Goal: Task Accomplishment & Management: Use online tool/utility

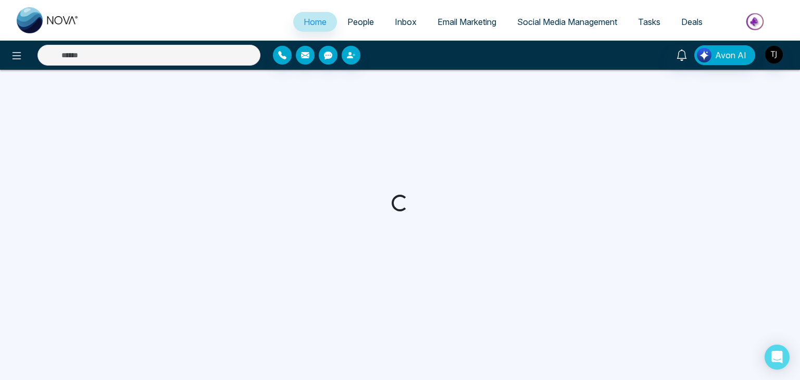
select select "*"
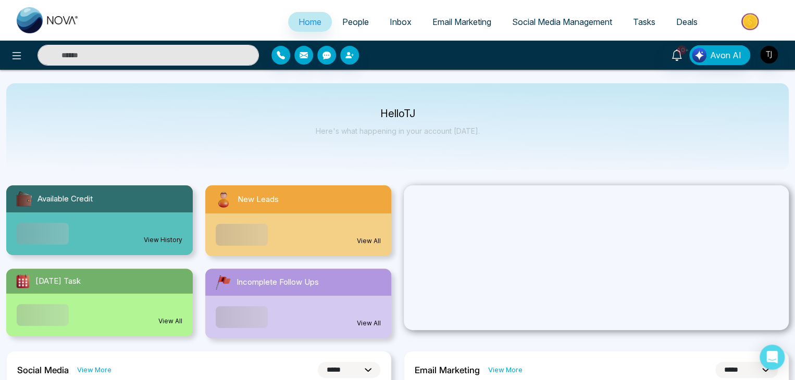
click at [471, 16] on link "Email Marketing" at bounding box center [462, 22] width 80 height 20
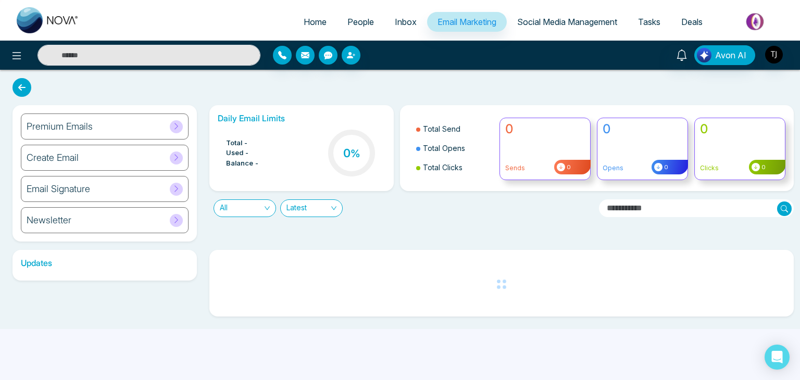
click at [554, 11] on ul "Home People Inbox Email Marketing Social Media Management Tasks Deals" at bounding box center [442, 22] width 704 height 29
click at [561, 23] on span "Social Media Management" at bounding box center [567, 22] width 100 height 10
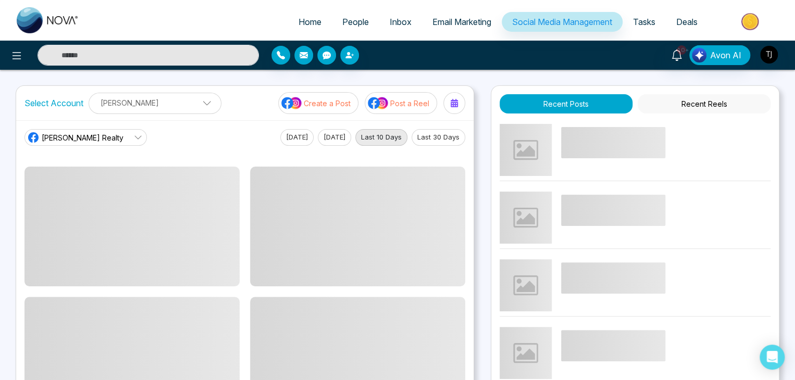
click at [441, 140] on button "Last 30 Days" at bounding box center [439, 137] width 54 height 17
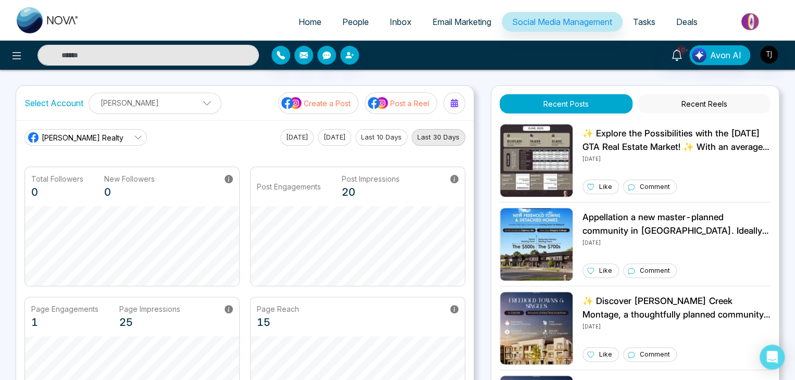
click at [129, 141] on link "[PERSON_NAME] Realty" at bounding box center [85, 137] width 122 height 17
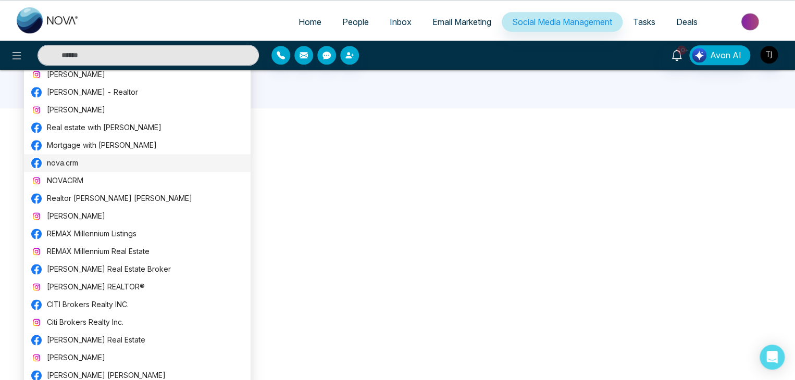
scroll to position [573, 0]
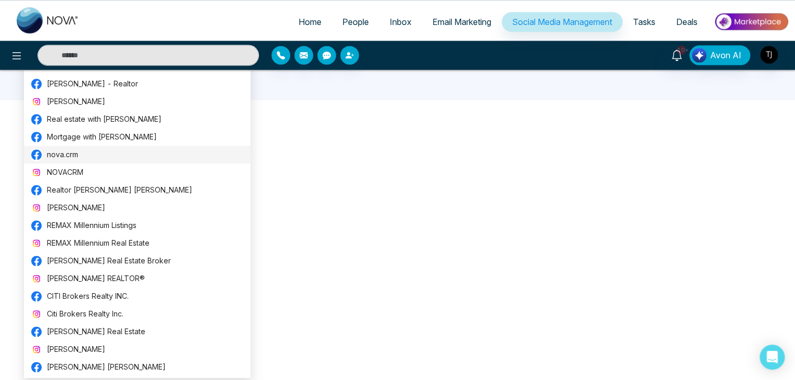
click at [127, 154] on span "nova.crm" at bounding box center [145, 154] width 197 height 11
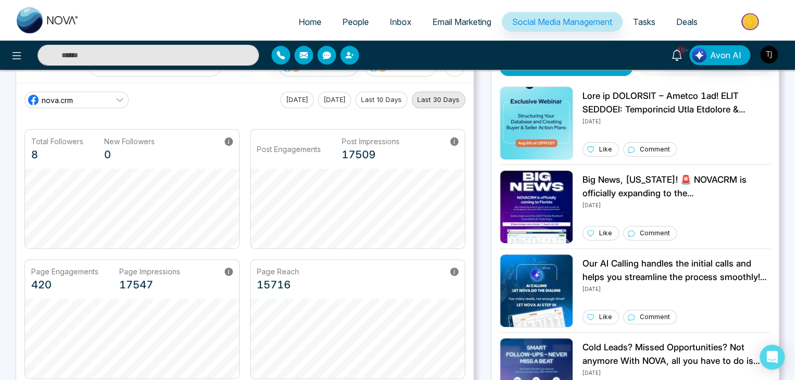
scroll to position [0, 0]
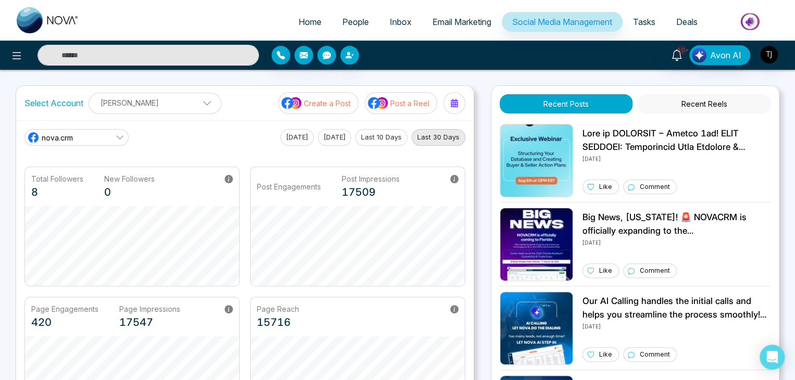
click at [119, 136] on icon at bounding box center [120, 137] width 8 height 8
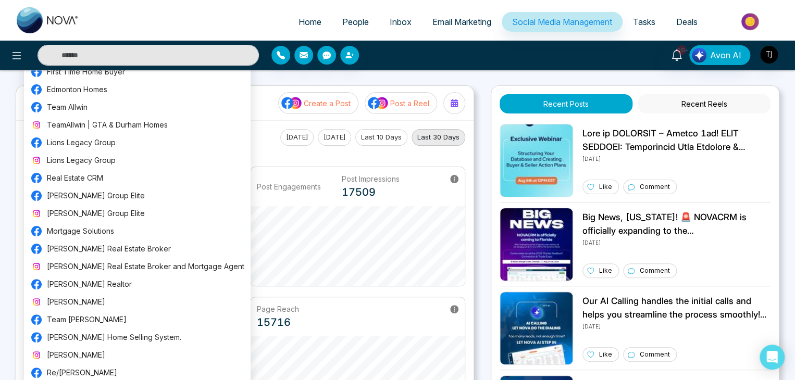
click at [256, 98] on div "Select Account Triston James Triston James Add Social Accounts Create a Post Po…" at bounding box center [244, 103] width 457 height 34
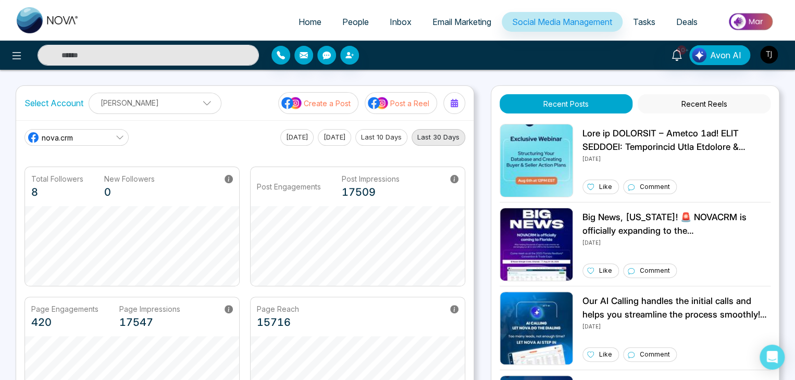
click at [175, 105] on p "[PERSON_NAME]" at bounding box center [154, 102] width 119 height 17
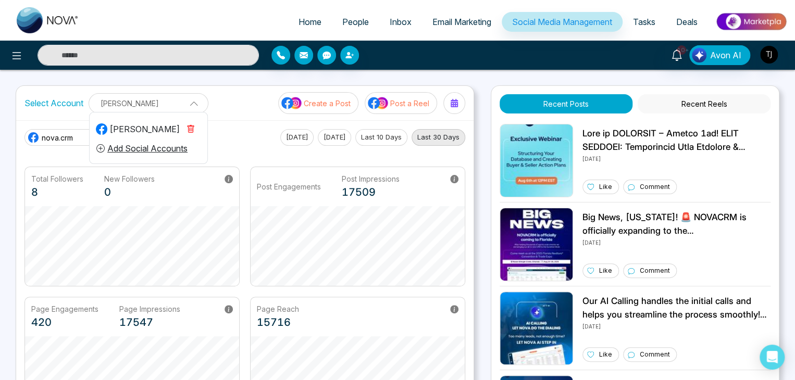
click at [175, 107] on p "[PERSON_NAME]" at bounding box center [148, 103] width 106 height 17
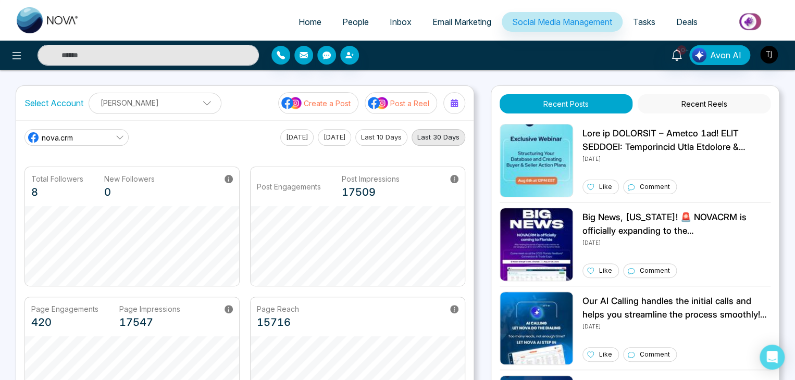
click at [469, 20] on span "Email Marketing" at bounding box center [461, 22] width 59 height 10
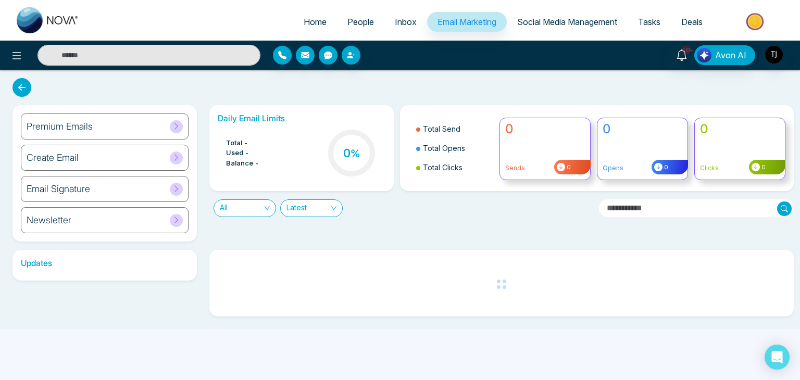
click at [384, 16] on link "Inbox" at bounding box center [405, 22] width 43 height 20
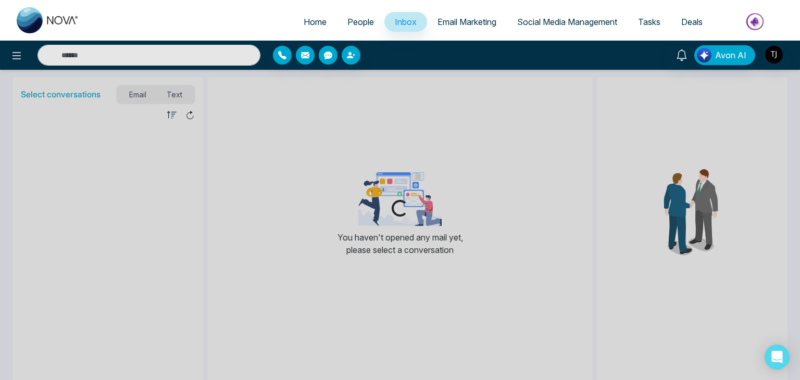
click at [324, 21] on link "Home" at bounding box center [315, 22] width 44 height 20
select select "*"
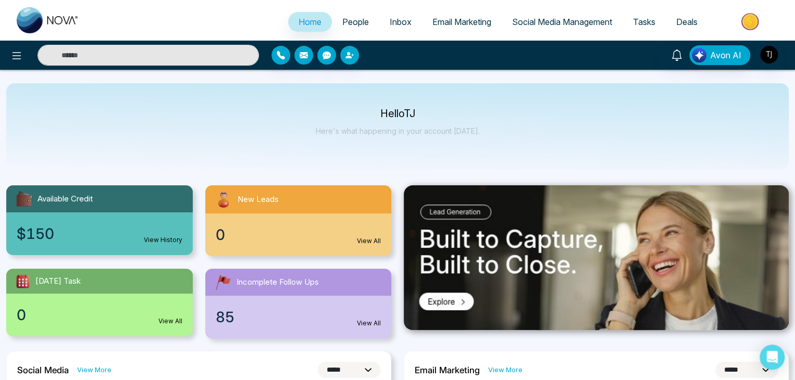
click at [493, 24] on link "Email Marketing" at bounding box center [462, 22] width 80 height 20
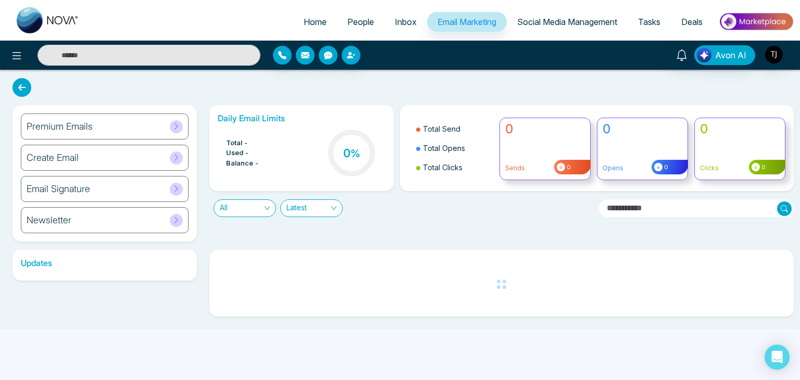
click at [536, 21] on span "Social Media Management" at bounding box center [567, 22] width 100 height 10
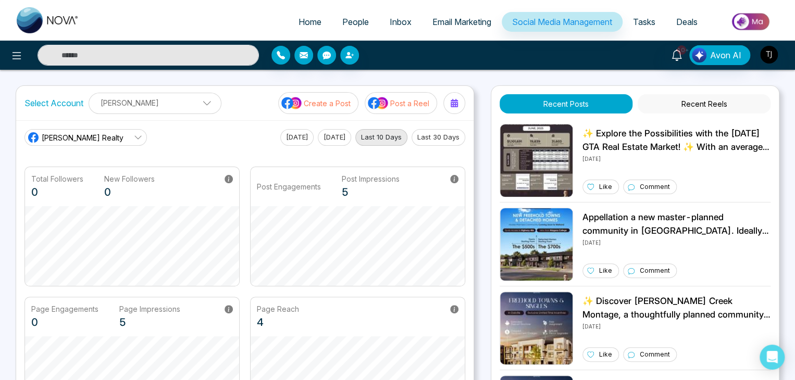
click at [303, 22] on span "Home" at bounding box center [310, 22] width 23 height 10
select select "*"
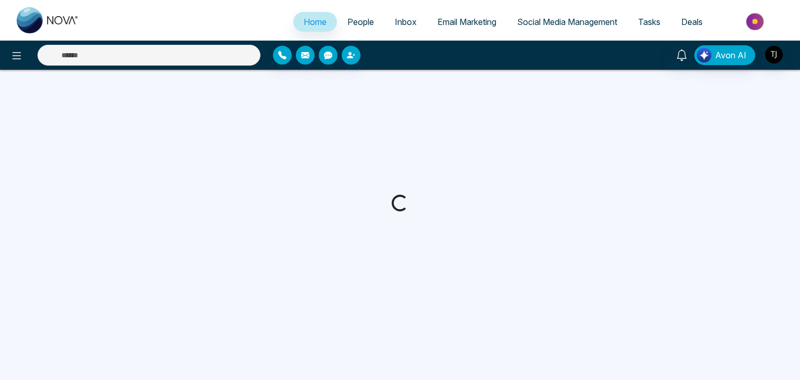
select select "*"
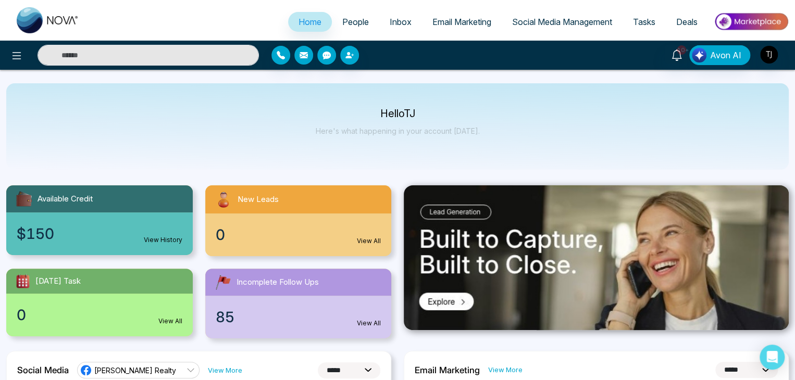
click at [534, 16] on link "Social Media Management" at bounding box center [562, 22] width 121 height 20
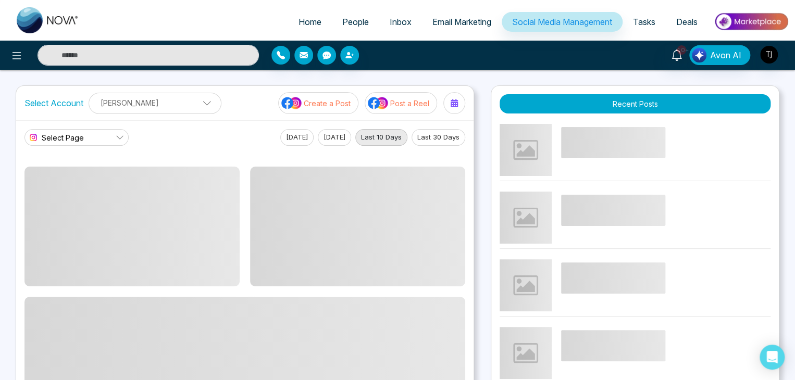
click at [439, 138] on button "Last 30 Days" at bounding box center [439, 137] width 54 height 17
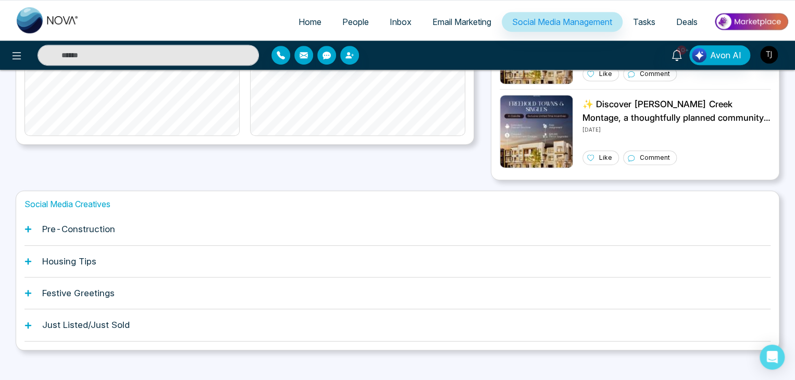
scroll to position [292, 0]
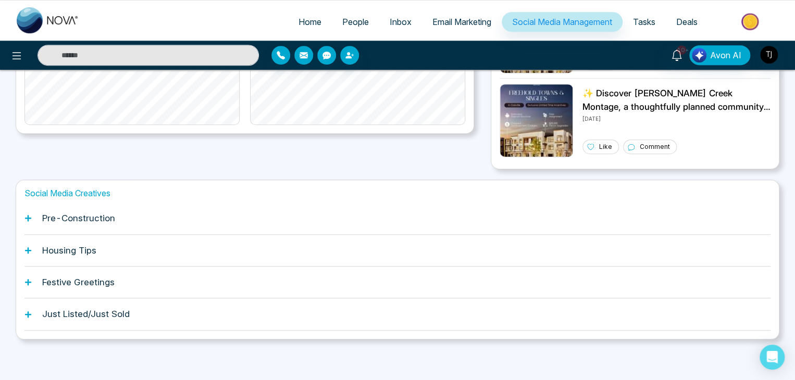
drag, startPoint x: 248, startPoint y: 67, endPoint x: 314, endPoint y: 157, distance: 111.5
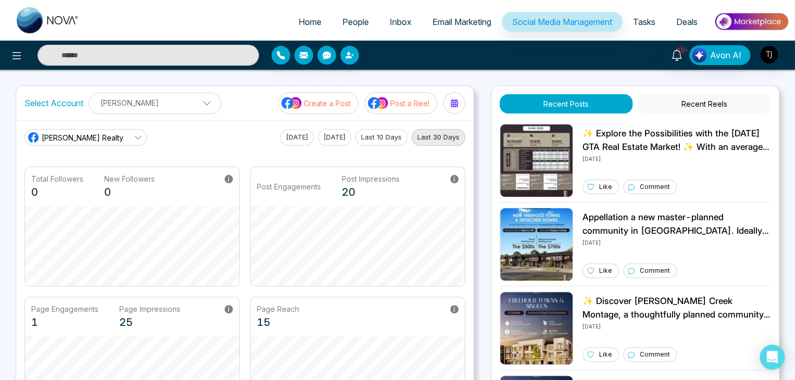
click at [134, 140] on icon at bounding box center [138, 137] width 8 height 8
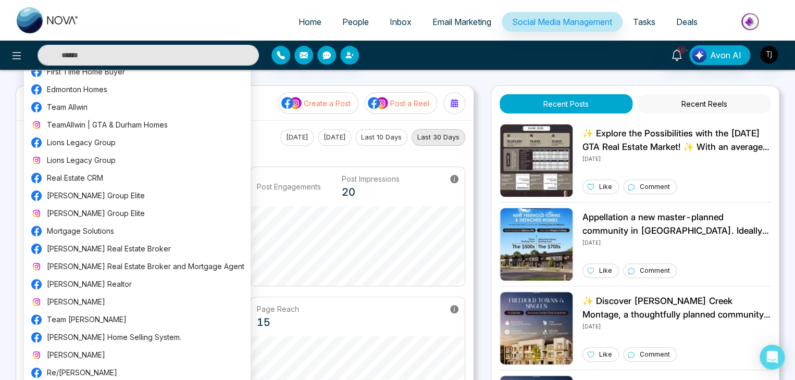
click at [261, 151] on main "Triston James Realty Today Yesterday Last 10 Days Last 30 Days Total Followers …" at bounding box center [244, 273] width 441 height 288
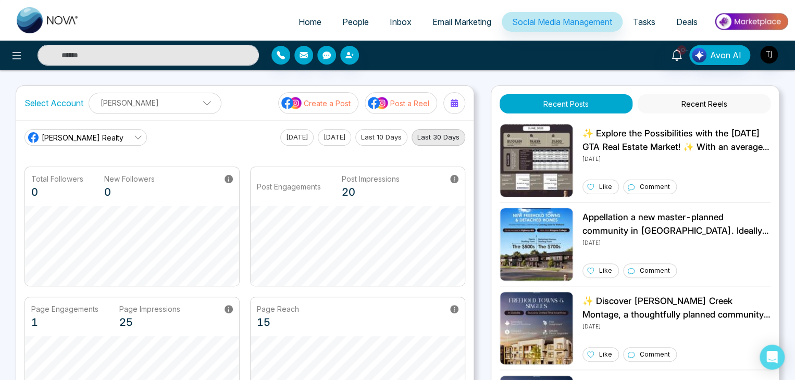
click at [115, 138] on link "[PERSON_NAME] Realty" at bounding box center [85, 137] width 122 height 17
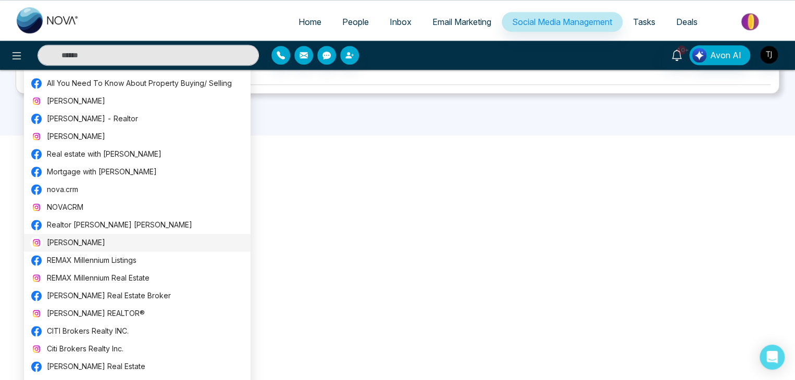
scroll to position [520, 0]
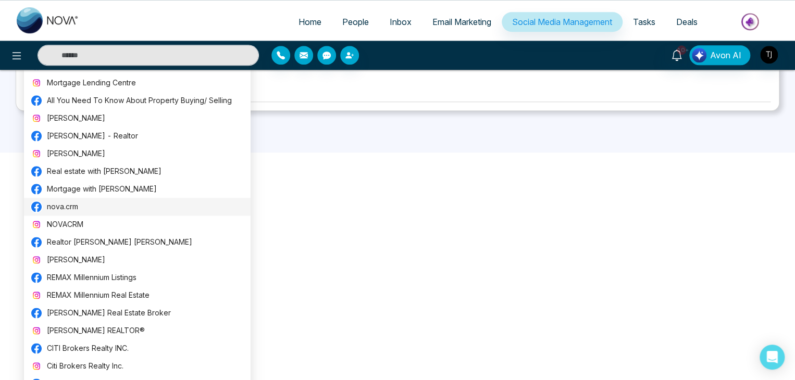
click at [131, 205] on span "nova.crm" at bounding box center [145, 206] width 197 height 11
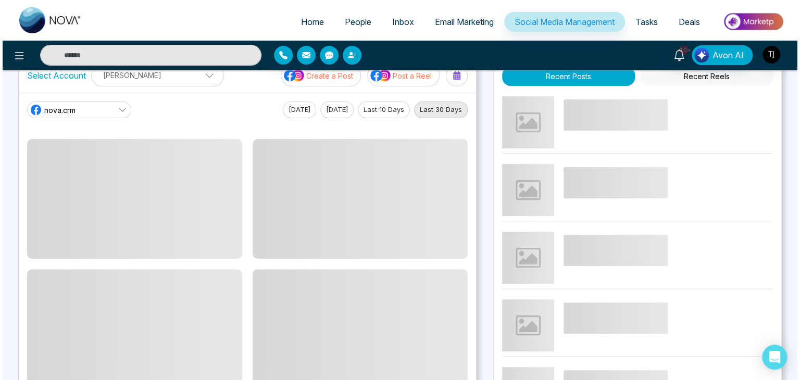
scroll to position [0, 0]
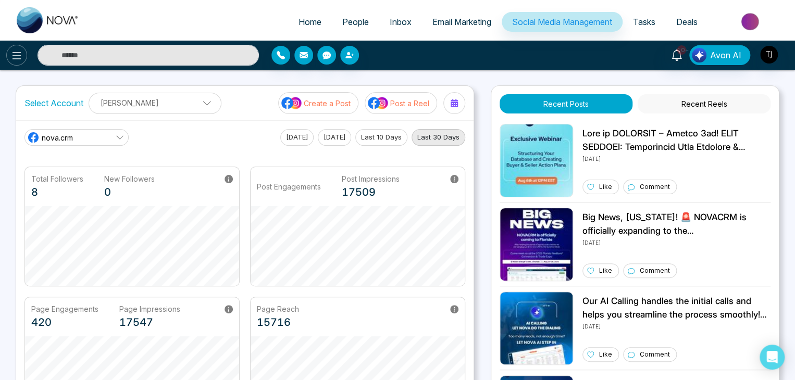
click at [10, 54] on icon at bounding box center [16, 55] width 13 height 13
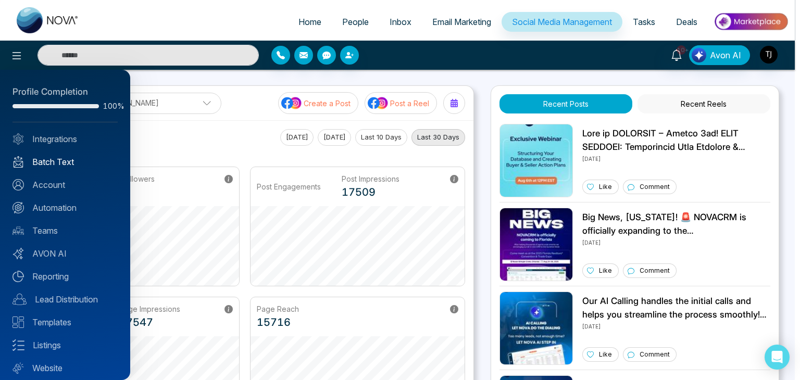
click at [79, 159] on link "Batch Text" at bounding box center [65, 162] width 105 height 13
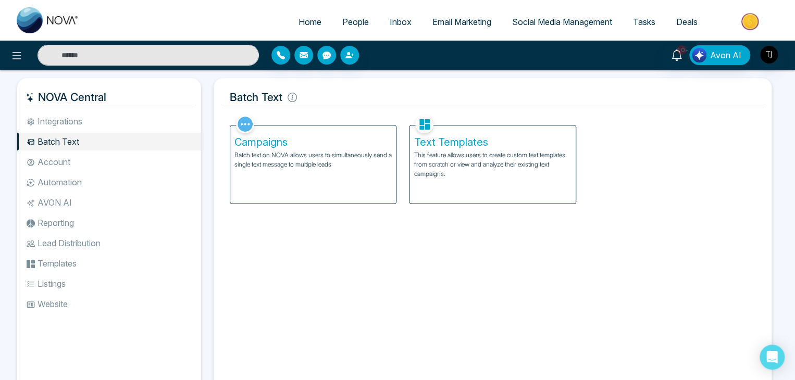
click at [292, 181] on div "Campaigns Batch text on NOVA allows users to simultaneously send a single text …" at bounding box center [313, 165] width 166 height 78
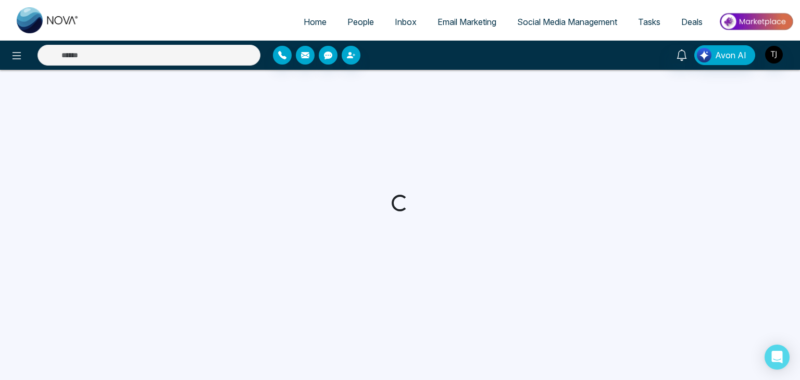
click at [571, 23] on span "Social Media Management" at bounding box center [567, 22] width 100 height 10
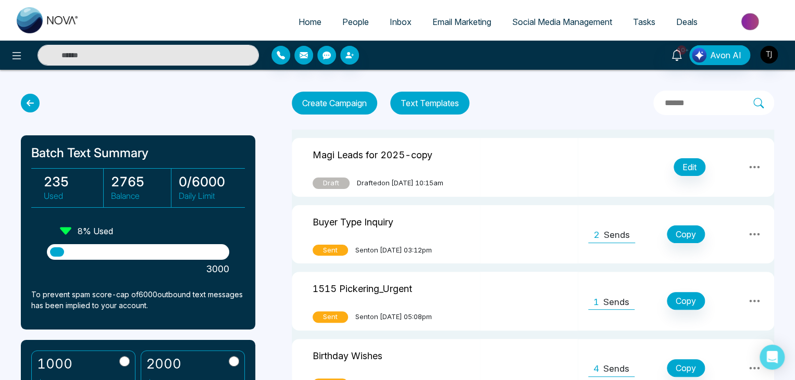
click at [571, 21] on span "Social Media Management" at bounding box center [562, 22] width 100 height 10
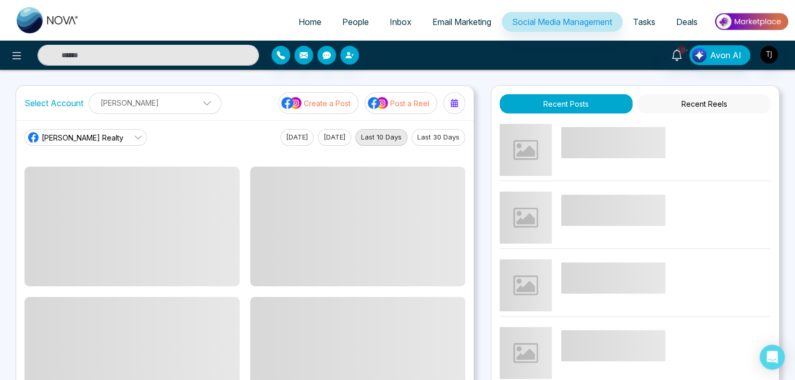
click at [331, 106] on p "Create a Post" at bounding box center [327, 103] width 47 height 11
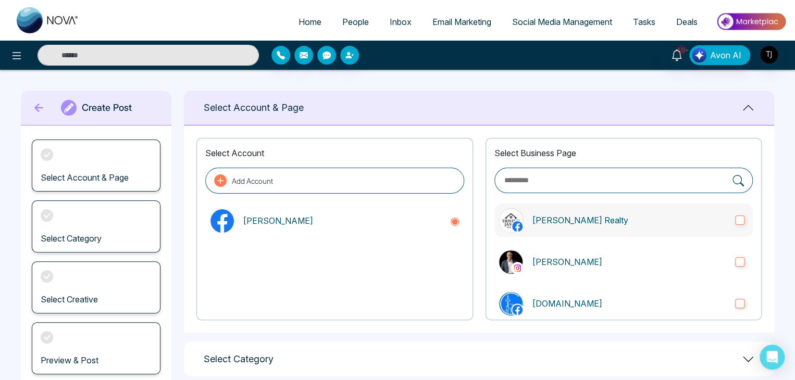
click at [525, 212] on label "Triston James Realty" at bounding box center [623, 220] width 258 height 33
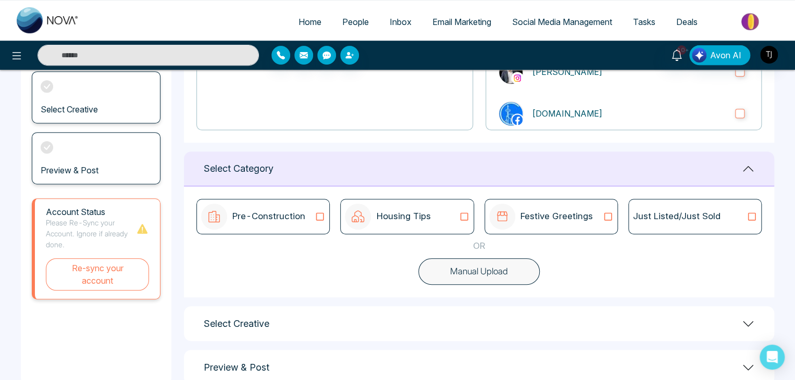
scroll to position [190, 0]
click at [302, 218] on p "Pre-Construction" at bounding box center [268, 217] width 73 height 14
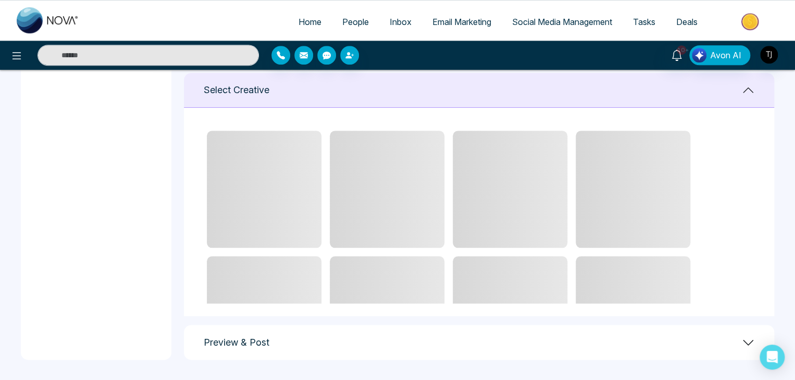
scroll to position [386, 0]
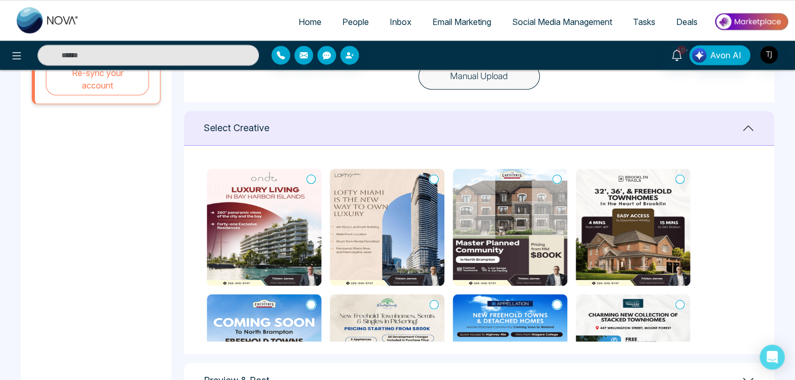
click at [309, 179] on icon at bounding box center [310, 179] width 9 height 10
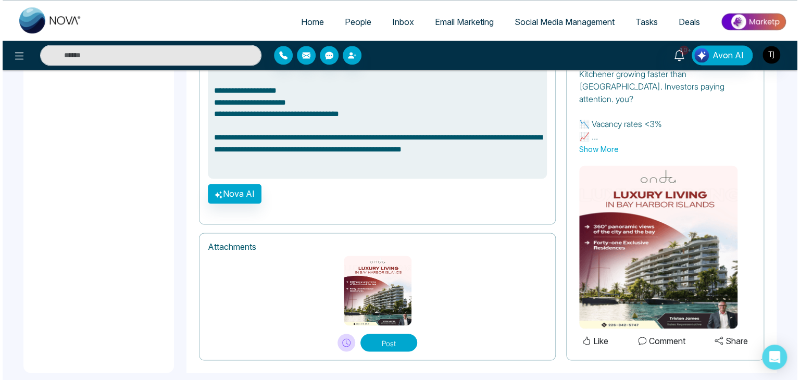
scroll to position [765, 0]
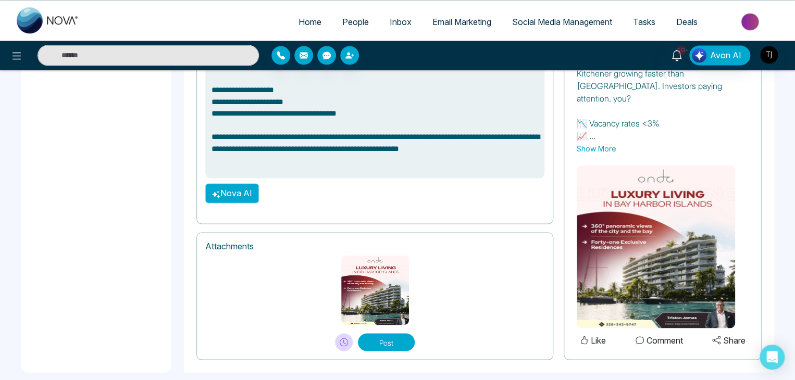
click at [234, 190] on button "Nova AI" at bounding box center [232, 193] width 54 height 20
type textarea "**********"
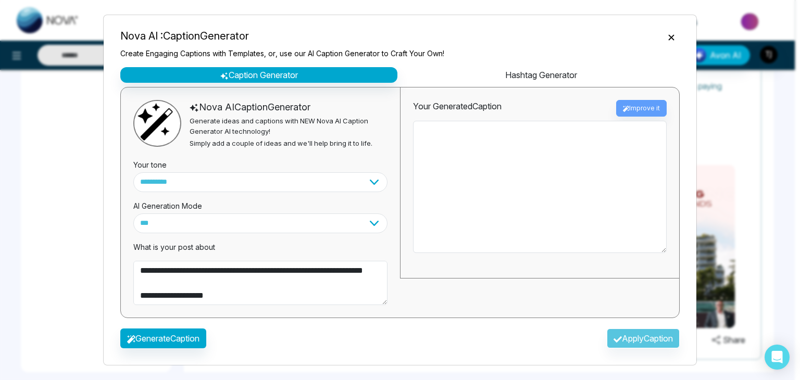
click at [516, 80] on button "Hashtag Generator" at bounding box center [541, 75] width 277 height 16
type textarea "**********"
select select "********"
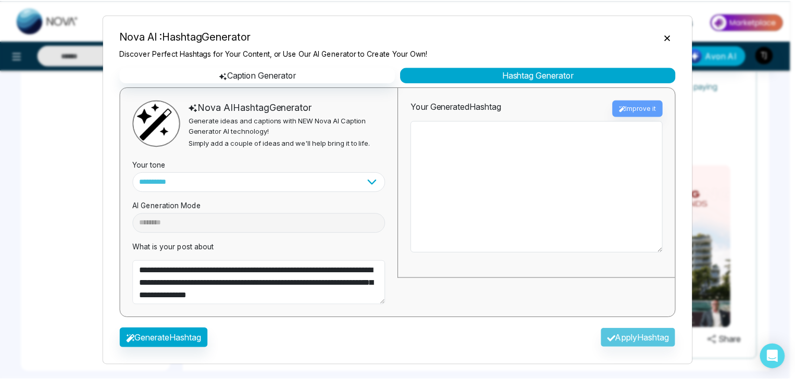
scroll to position [0, 0]
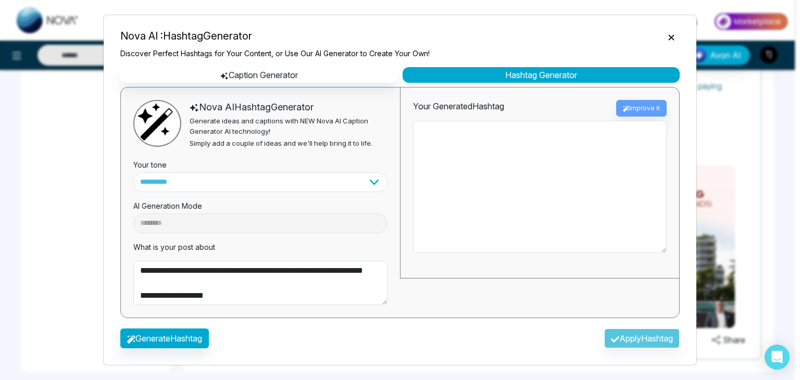
type textarea "**********"
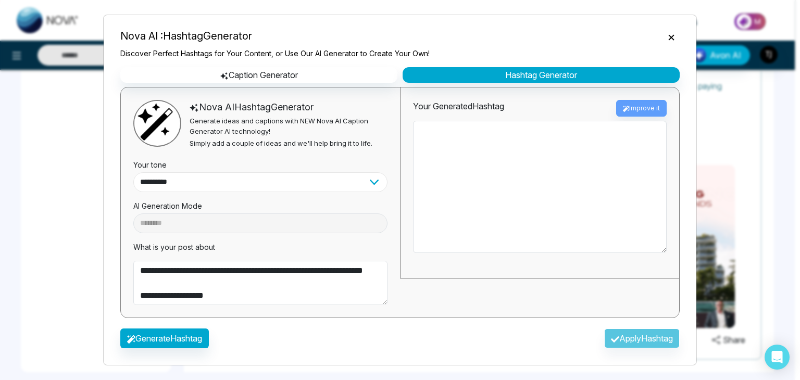
click at [379, 184] on select "**********" at bounding box center [260, 182] width 254 height 20
select select "********"
click at [133, 172] on select "**********" at bounding box center [260, 182] width 254 height 20
type textarea "**********"
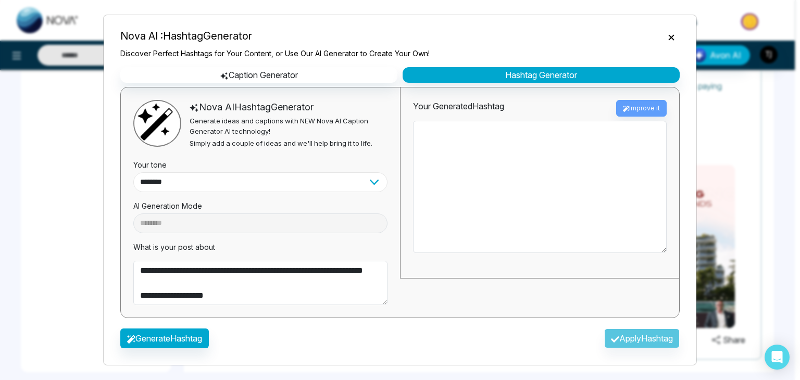
type textarea "**********"
click at [680, 30] on div "Nova AI : Hashtag Generator Discover Perfect Hashtags for Your Content, or Use …" at bounding box center [400, 42] width 576 height 52
click at [678, 32] on button "Close" at bounding box center [671, 37] width 17 height 14
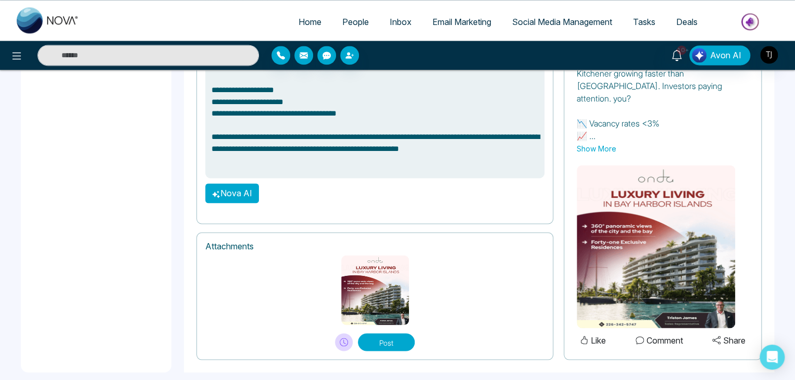
type textarea "**********"
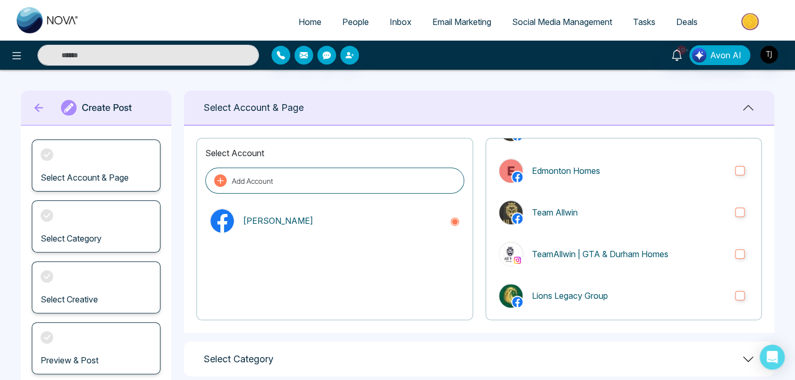
scroll to position [146, 0]
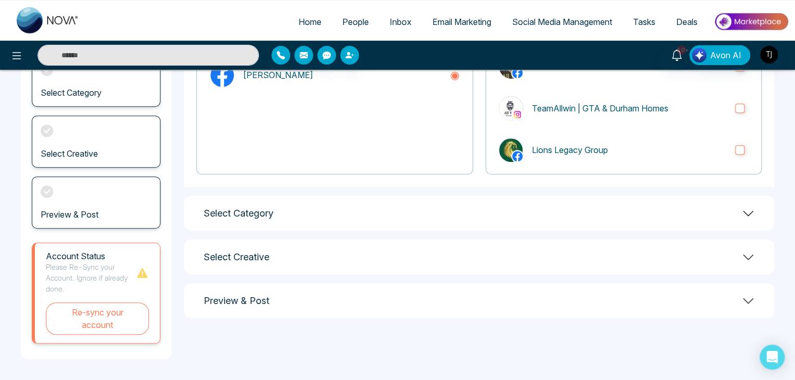
click at [486, 196] on div "Select Category" at bounding box center [479, 213] width 590 height 35
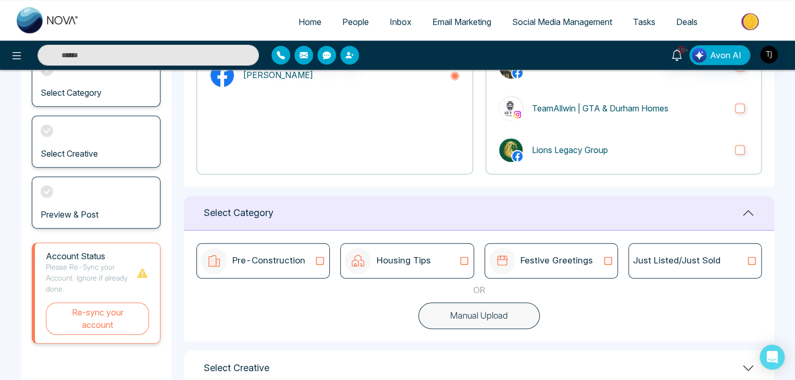
click at [292, 265] on p "Pre-Construction" at bounding box center [268, 261] width 73 height 14
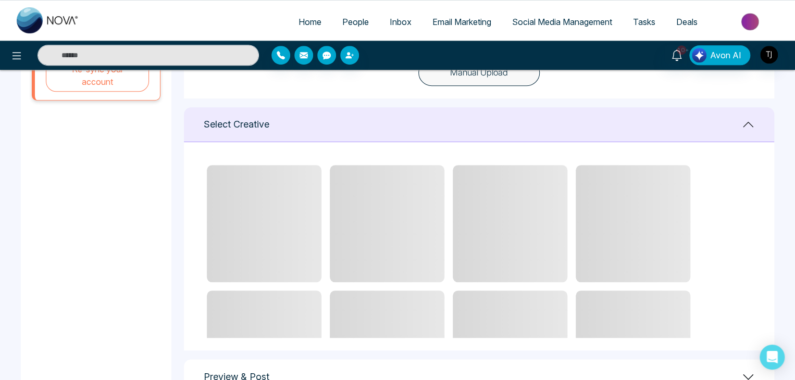
scroll to position [424, 0]
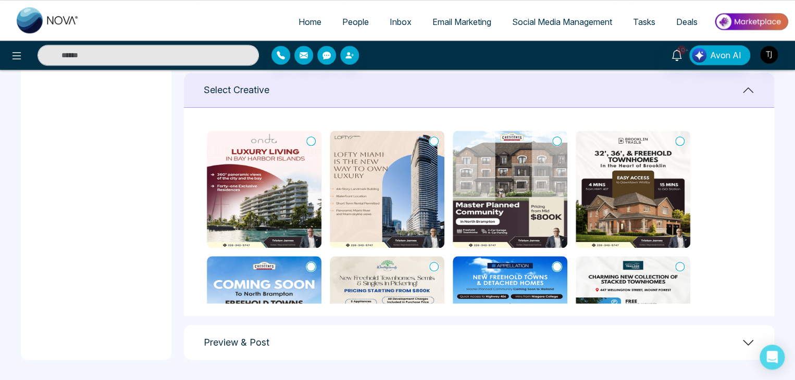
click at [312, 138] on icon at bounding box center [310, 141] width 9 height 10
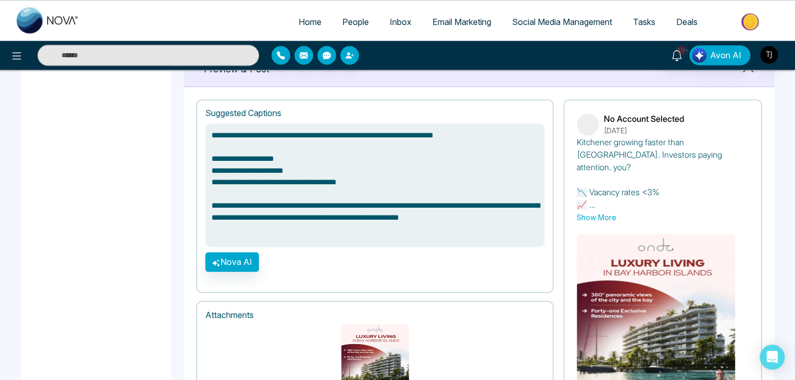
scroll to position [765, 0]
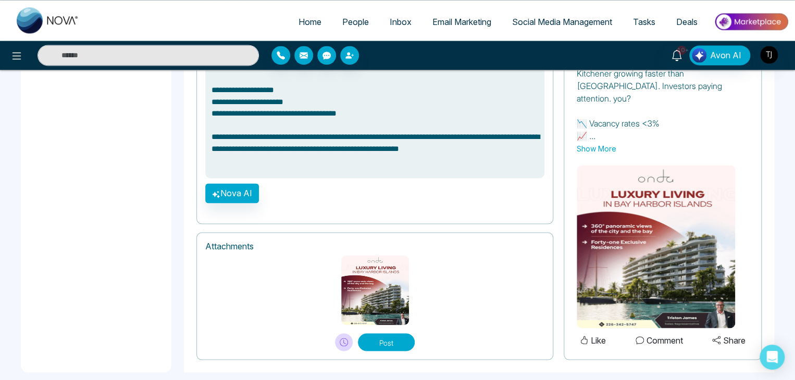
click at [604, 143] on button "Show More" at bounding box center [597, 148] width 40 height 11
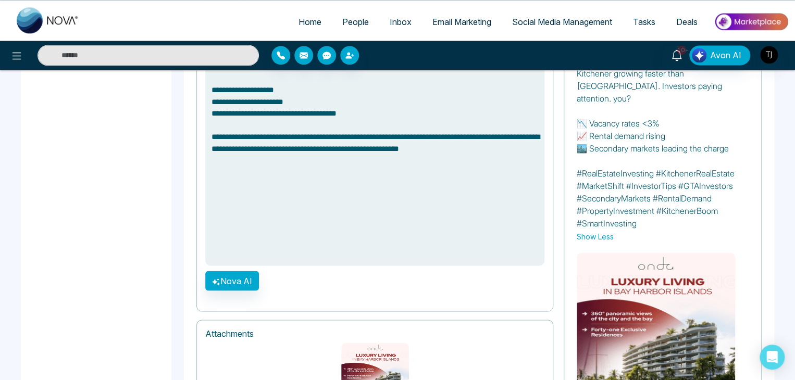
scroll to position [853, 0]
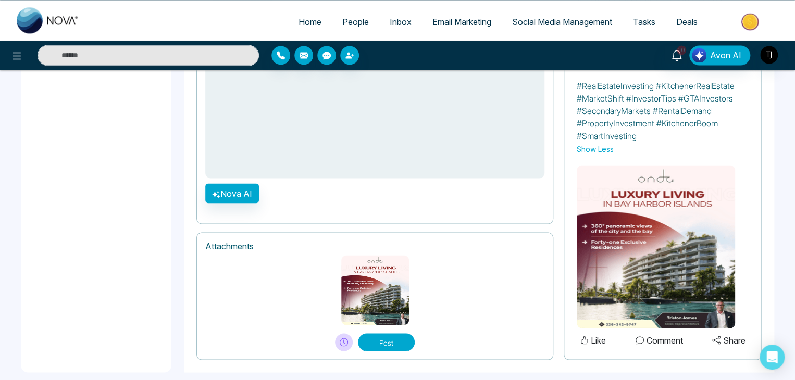
click at [634, 251] on img at bounding box center [656, 246] width 158 height 163
drag, startPoint x: 675, startPoint y: 227, endPoint x: 775, endPoint y: 250, distance: 102.5
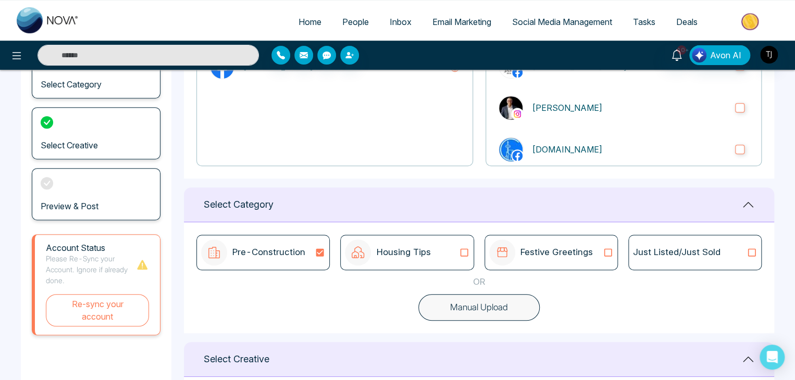
scroll to position [138, 0]
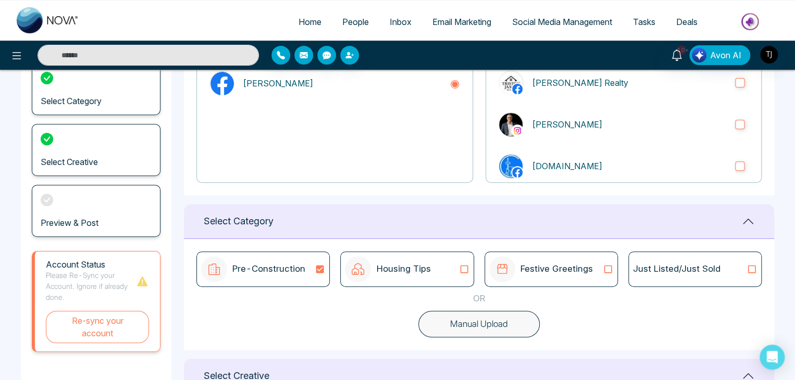
type textarea "**********"
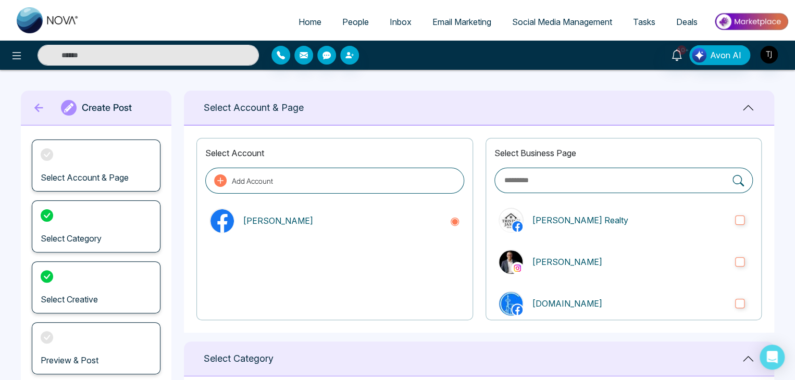
scroll to position [0, 0]
click at [35, 109] on icon at bounding box center [39, 107] width 16 height 21
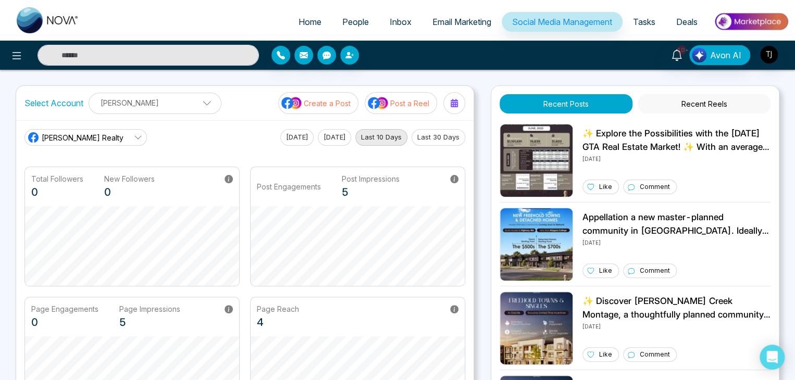
click at [412, 103] on p "Post a Reel" at bounding box center [409, 103] width 39 height 11
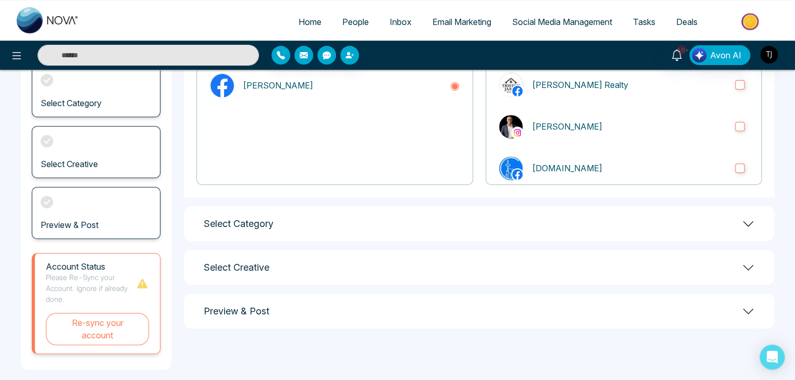
scroll to position [134, 0]
click at [478, 223] on div "Select Category" at bounding box center [479, 224] width 590 height 35
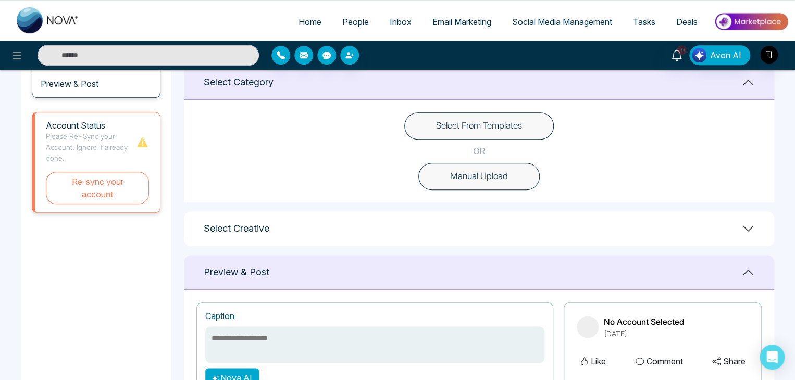
scroll to position [275, 0]
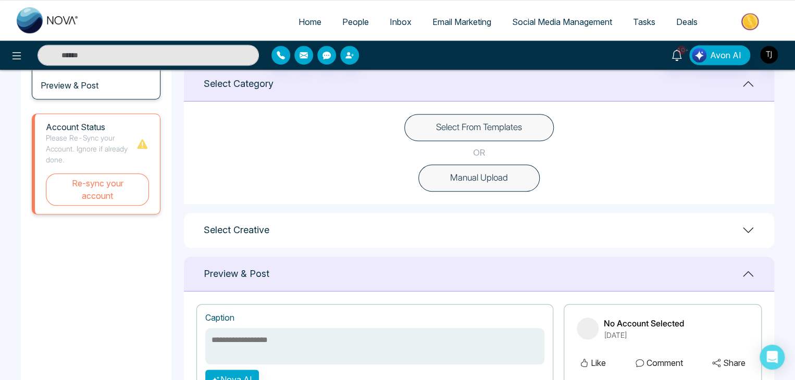
click at [506, 129] on button "Select From Templates" at bounding box center [479, 127] width 150 height 27
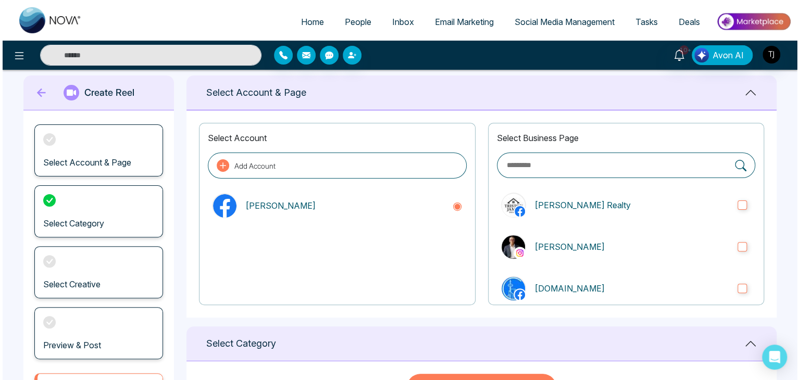
scroll to position [0, 0]
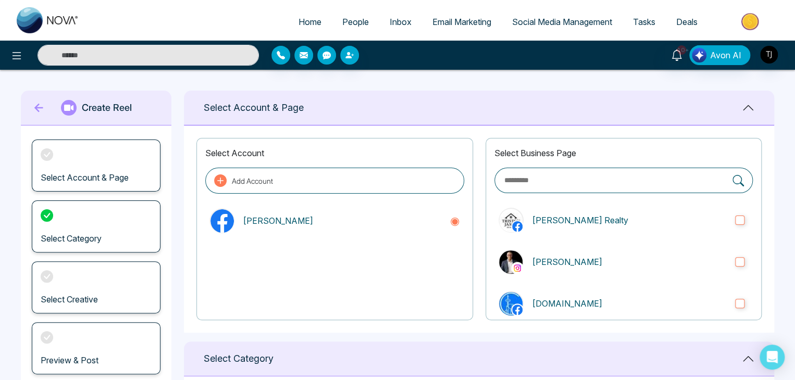
click at [301, 19] on span "Home" at bounding box center [310, 22] width 23 height 10
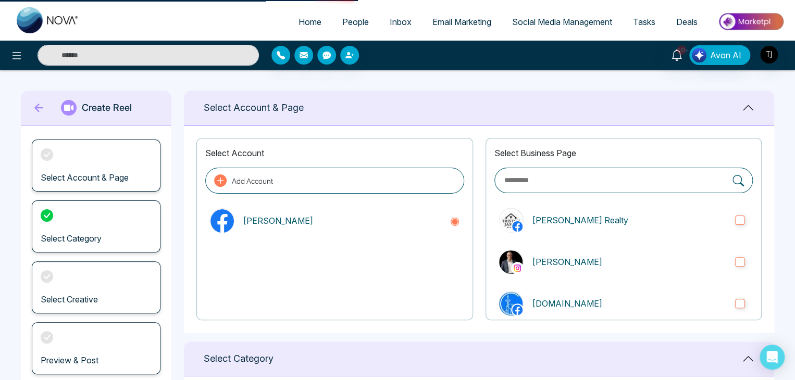
select select "*"
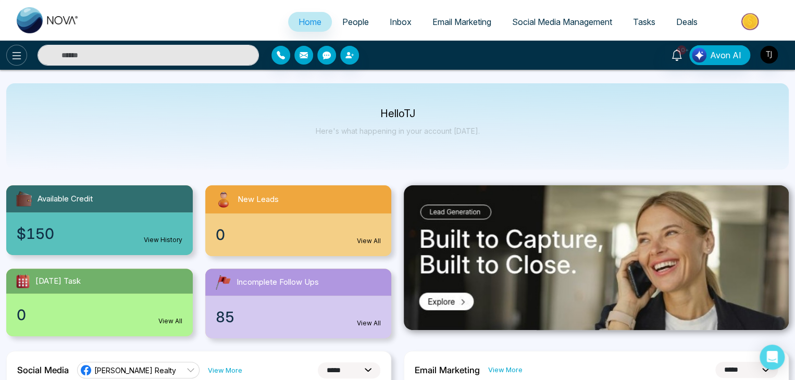
click at [15, 56] on icon at bounding box center [16, 55] width 13 height 13
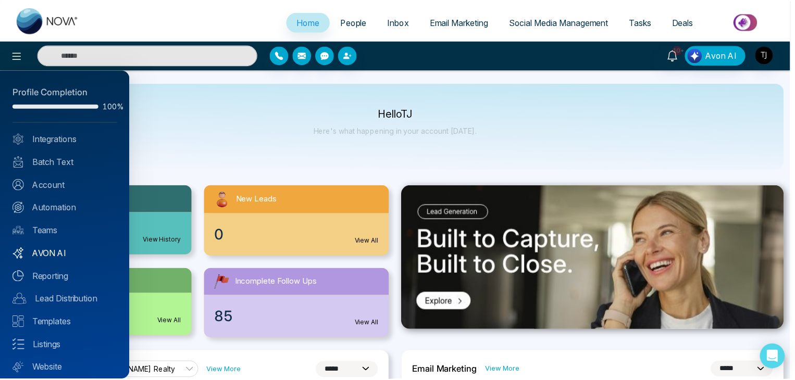
scroll to position [29, 0]
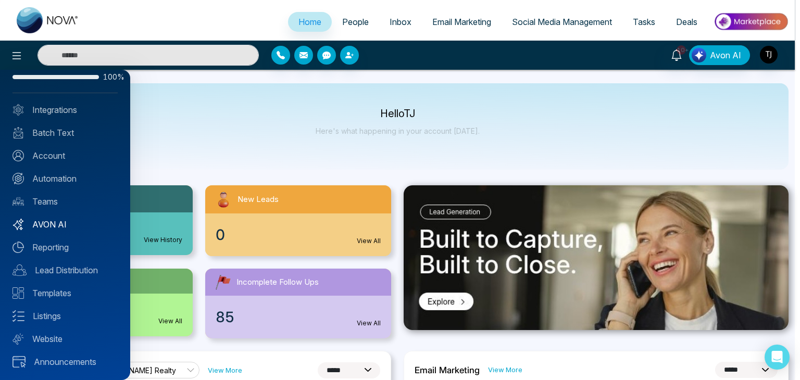
drag, startPoint x: 82, startPoint y: 213, endPoint x: 80, endPoint y: 223, distance: 10.7
click at [80, 223] on div "Profile Completion 100% Integrations Batch Text Account Automation Teams AVON A…" at bounding box center [65, 225] width 130 height 311
click at [80, 223] on link "AVON AI" at bounding box center [65, 224] width 105 height 13
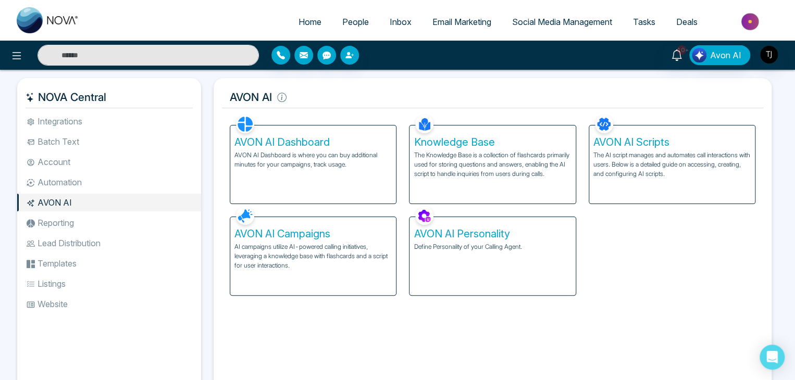
click at [352, 249] on p "AI campaigns utilize AI-powered calling initiatives, leveraging a knowledge bas…" at bounding box center [312, 256] width 157 height 28
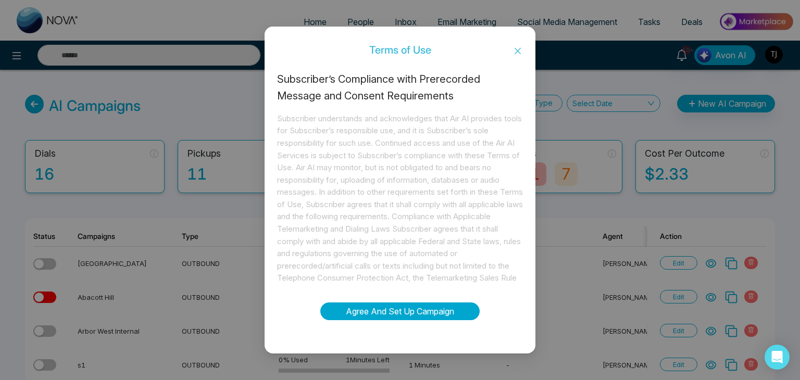
click at [425, 306] on button "Agree And Set Up Campaign" at bounding box center [399, 312] width 159 height 18
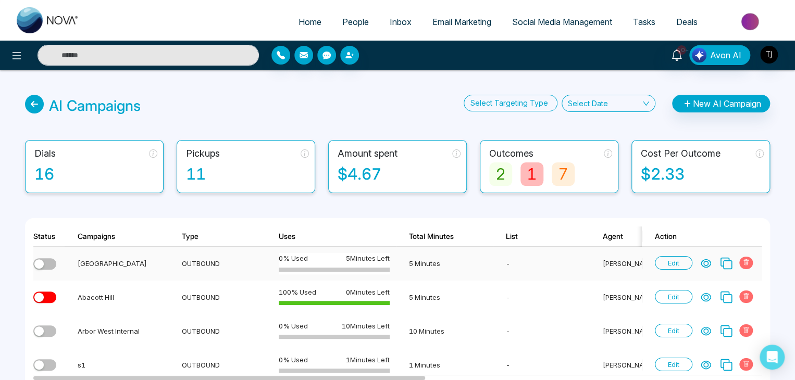
click at [679, 260] on span "Edit" at bounding box center [674, 263] width 38 height 14
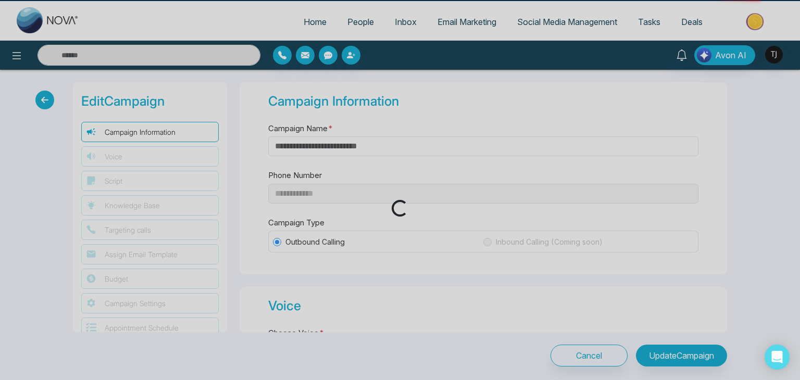
type input "**********"
type input "*"
type input "********"
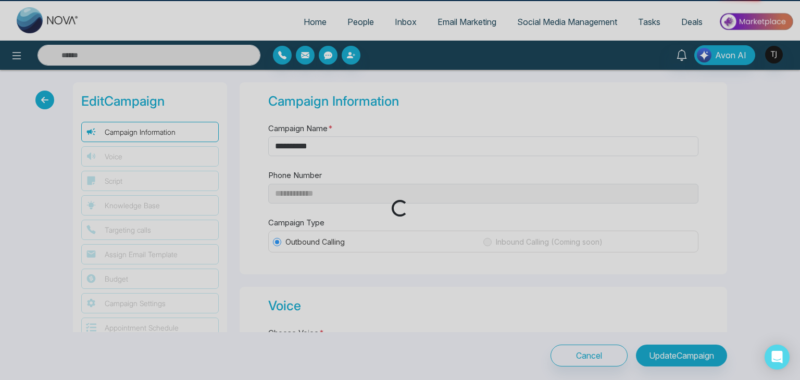
select select "***"
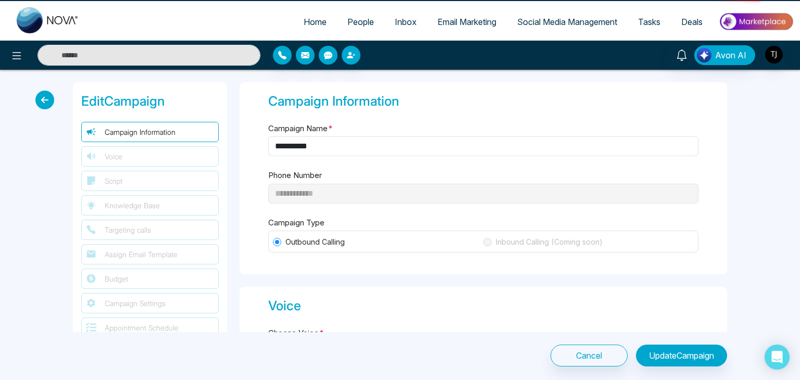
type textarea "**********"
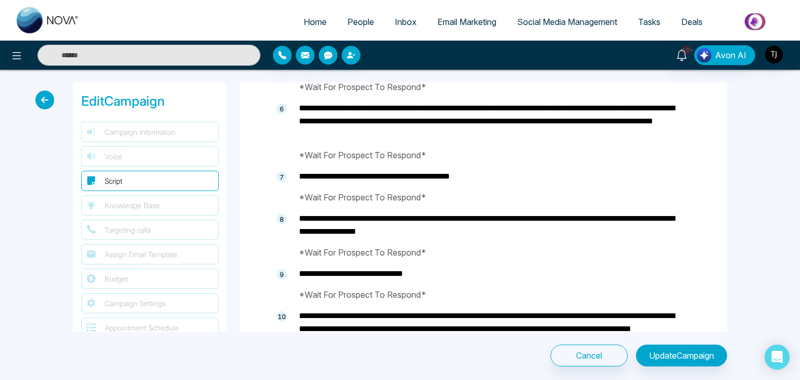
select select
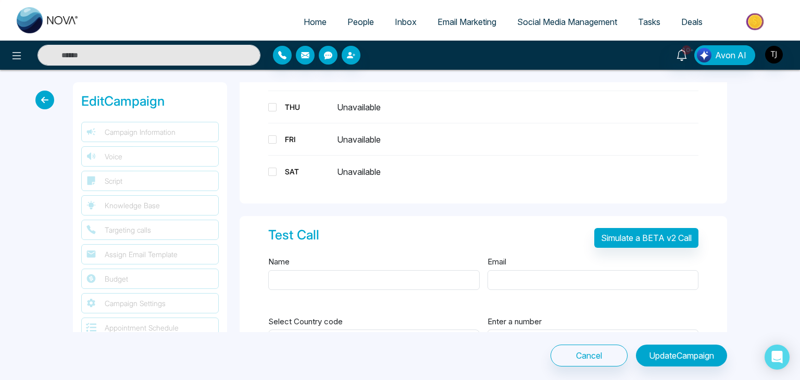
scroll to position [1876, 0]
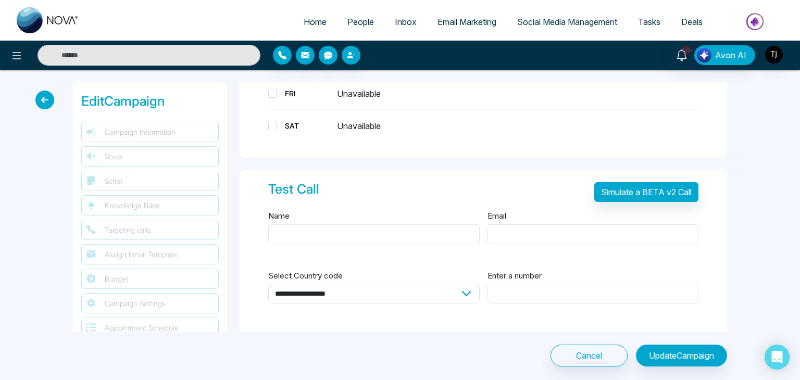
click at [424, 228] on input "Name" at bounding box center [374, 235] width 212 height 20
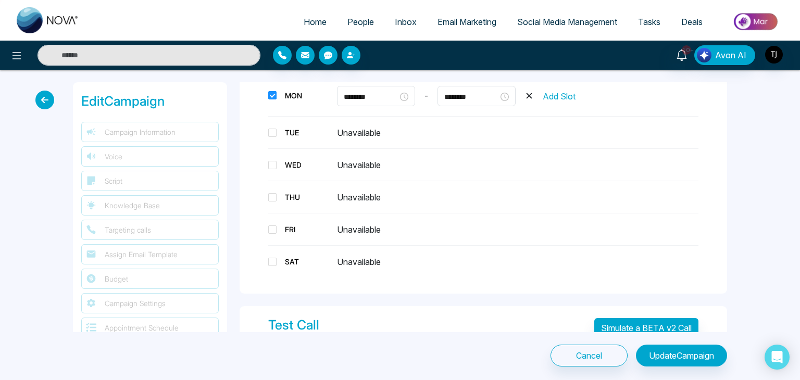
scroll to position [2088, 0]
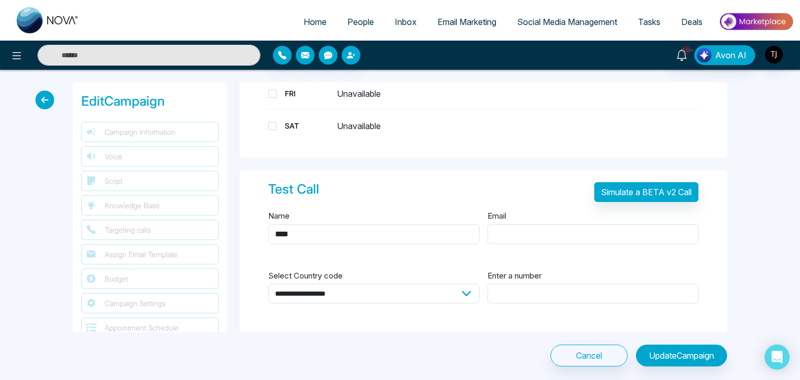
type input "****"
click at [506, 236] on input "Email" at bounding box center [594, 235] width 212 height 20
type input "**********"
click at [456, 290] on select "**********" at bounding box center [374, 294] width 212 height 20
select select "**"
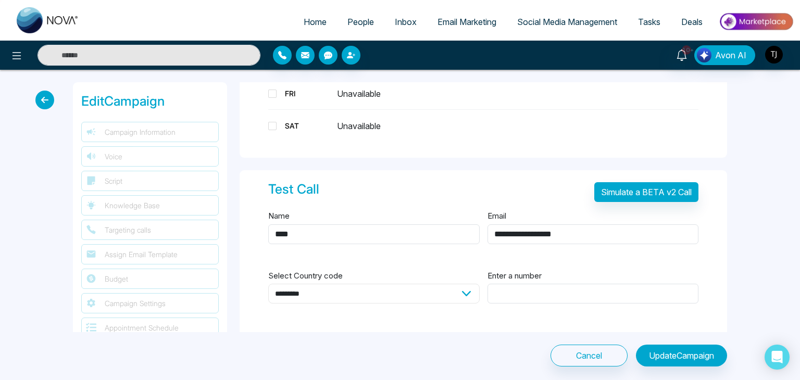
click at [268, 284] on select "**********" at bounding box center [374, 294] width 212 height 20
click at [508, 292] on input "Enter a number" at bounding box center [594, 294] width 212 height 20
type input "**********"
click at [638, 192] on button "Simulate a BETA v2 Call" at bounding box center [646, 192] width 104 height 20
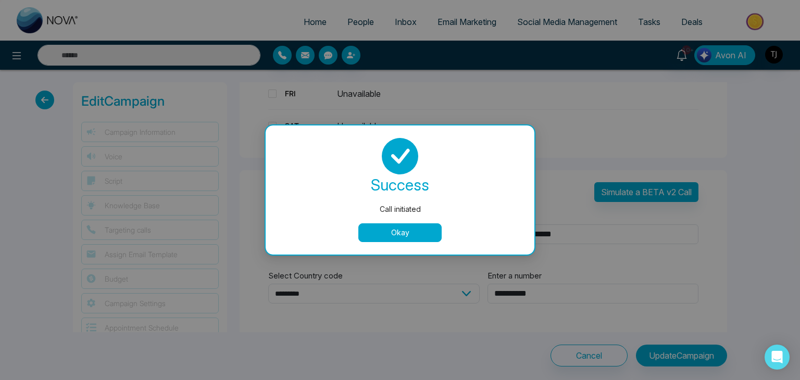
click at [421, 240] on button "Okay" at bounding box center [399, 232] width 83 height 19
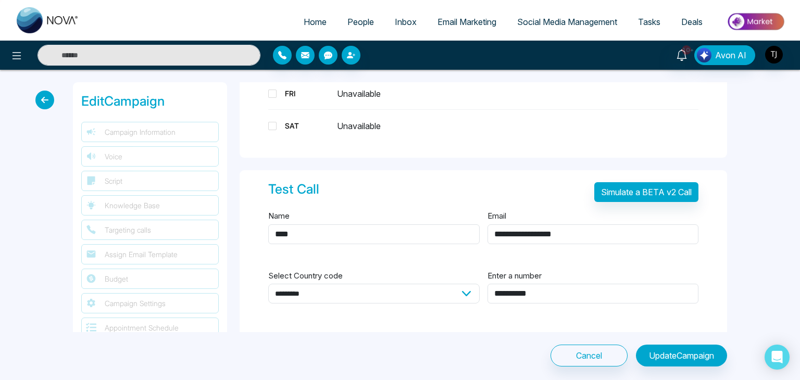
click at [304, 19] on span "Home" at bounding box center [315, 22] width 23 height 10
select select "*"
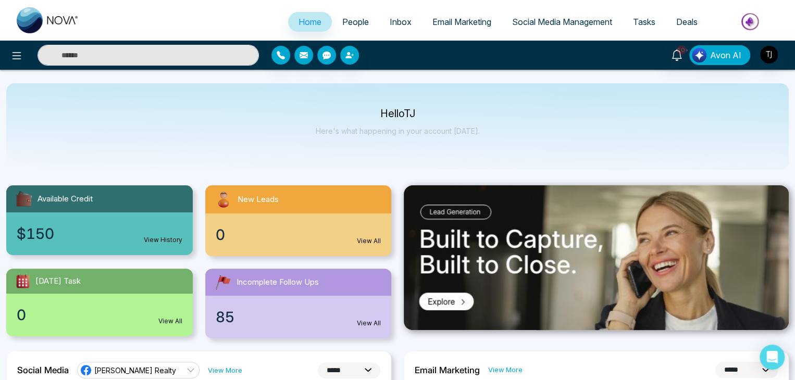
click at [596, 14] on link "Social Media Management" at bounding box center [562, 22] width 121 height 20
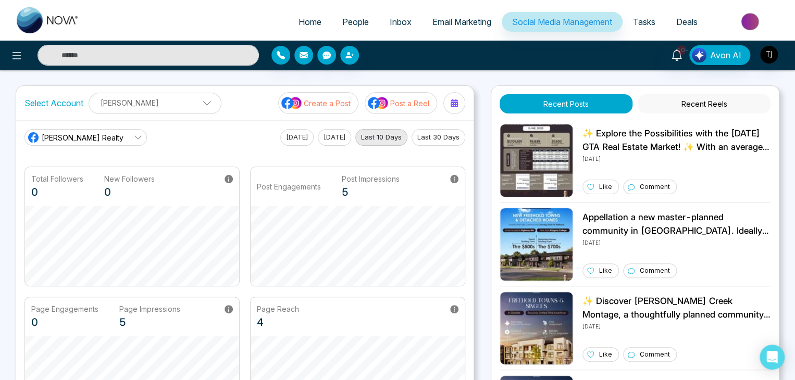
click at [386, 100] on img at bounding box center [378, 103] width 21 height 14
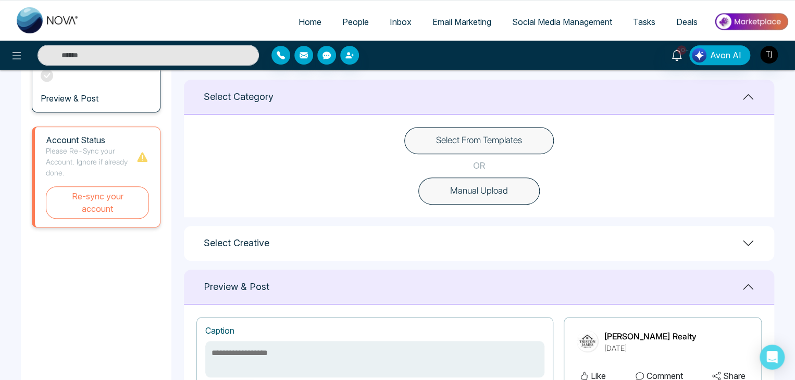
scroll to position [263, 0]
click at [506, 138] on button "Select From Templates" at bounding box center [479, 140] width 150 height 27
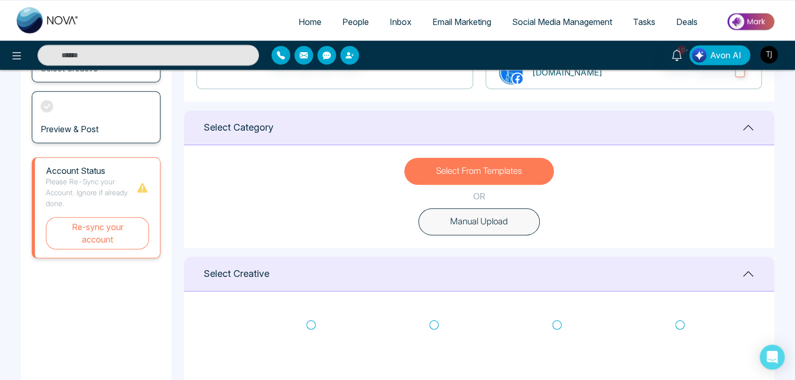
scroll to position [231, 0]
click at [320, 24] on link "Home" at bounding box center [310, 22] width 44 height 20
select select "*"
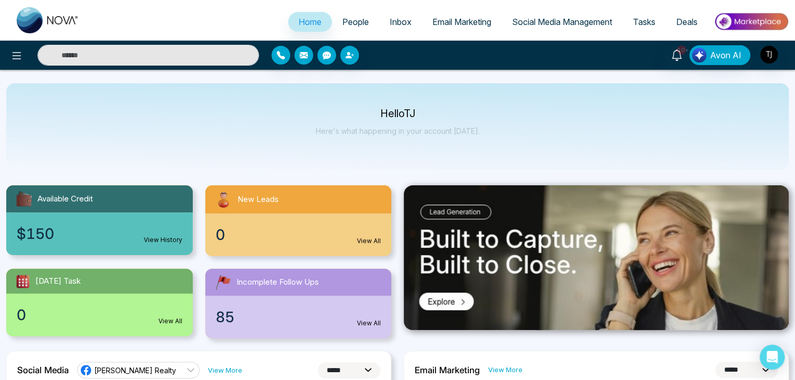
click at [543, 20] on span "Social Media Management" at bounding box center [562, 22] width 100 height 10
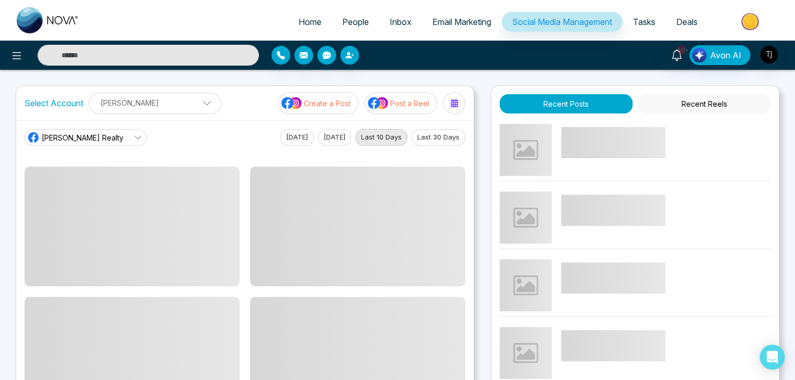
click at [402, 107] on p "Post a Reel" at bounding box center [409, 103] width 39 height 11
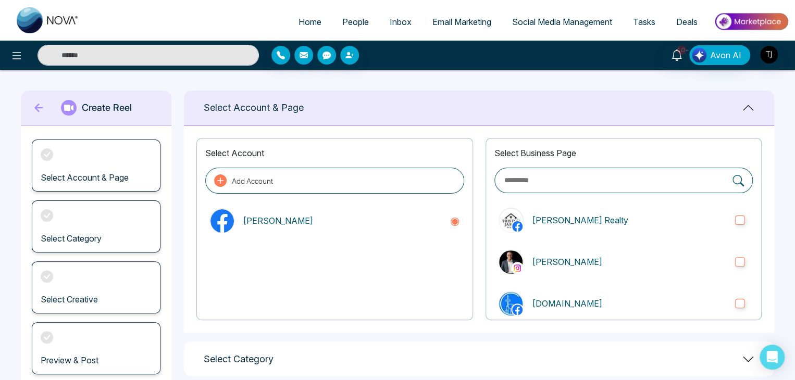
scroll to position [58, 0]
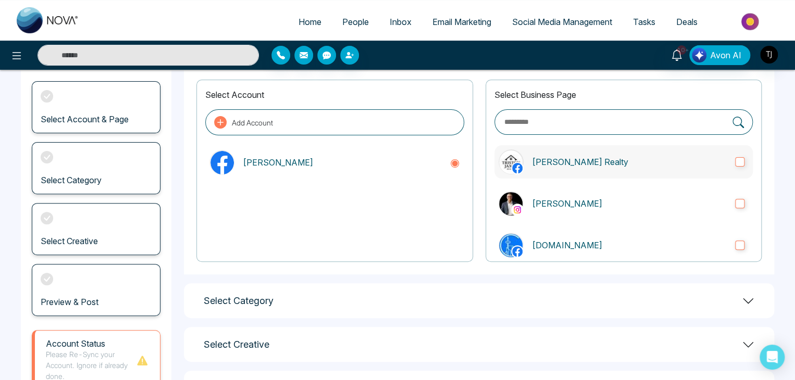
click at [613, 164] on p "Triston James Realty" at bounding box center [629, 162] width 195 height 13
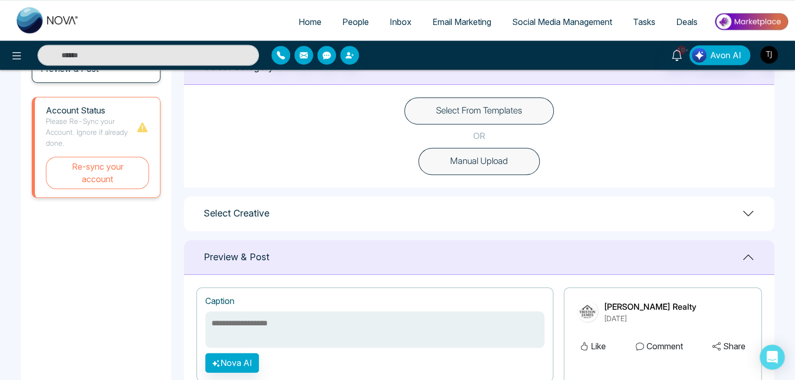
click at [487, 157] on button "Manual Upload" at bounding box center [478, 161] width 121 height 27
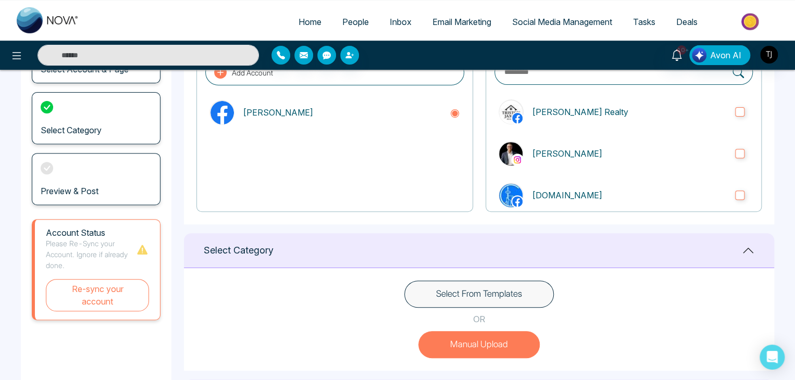
scroll to position [0, 0]
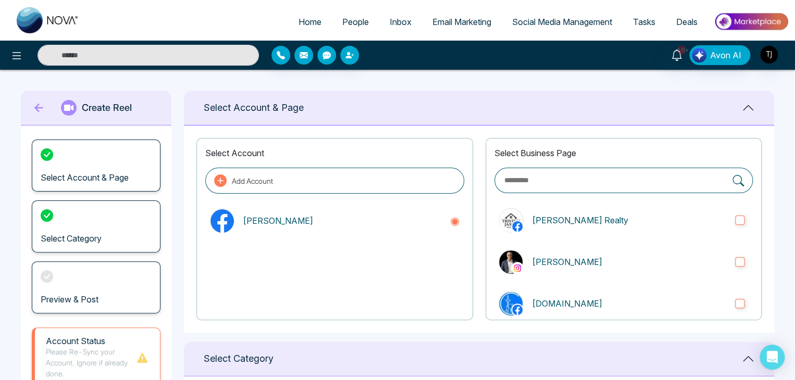
click at [571, 22] on span "Social Media Management" at bounding box center [562, 22] width 100 height 10
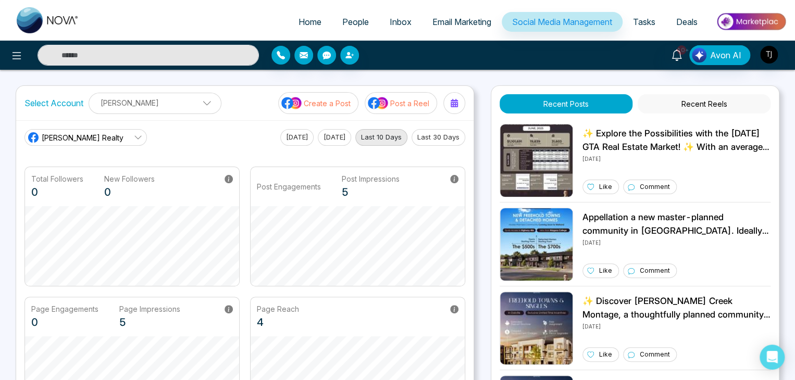
click at [418, 98] on p "Post a Reel" at bounding box center [409, 103] width 39 height 11
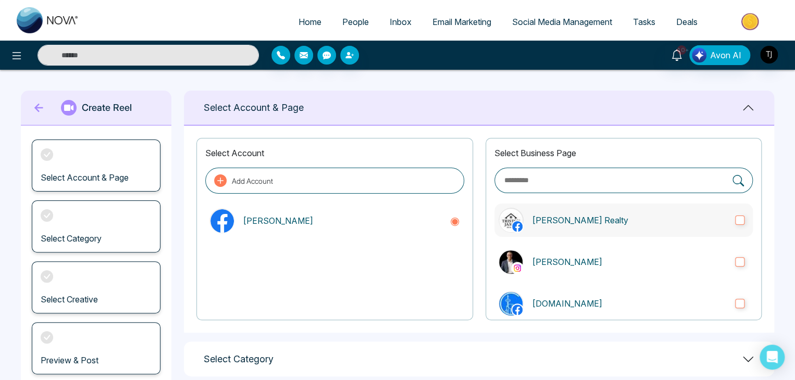
click at [636, 227] on label "Triston James Realty" at bounding box center [623, 220] width 258 height 33
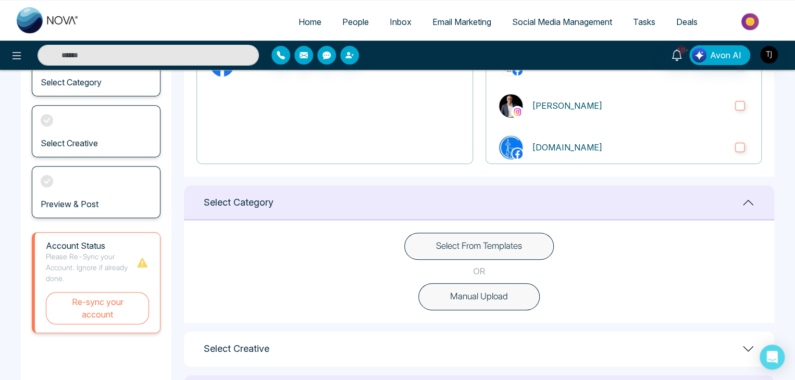
scroll to position [220, 0]
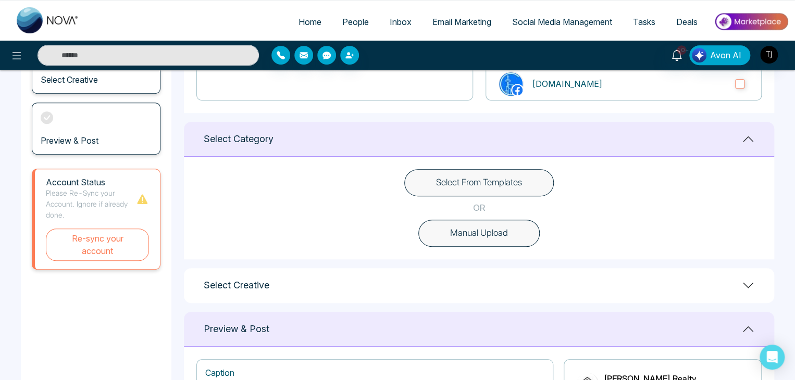
click at [531, 176] on button "Select From Templates" at bounding box center [479, 182] width 150 height 27
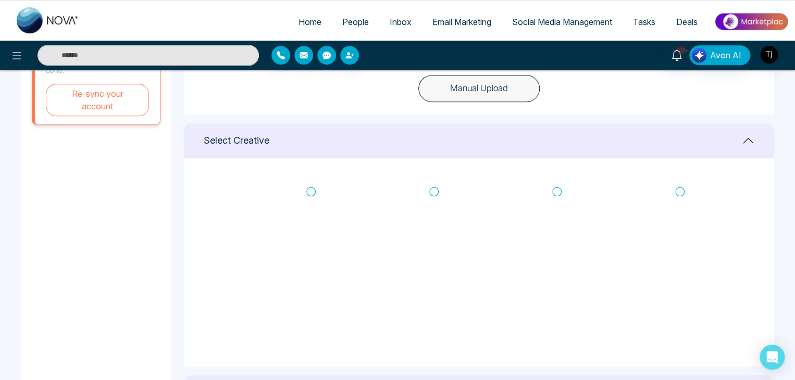
scroll to position [365, 0]
click at [313, 190] on icon at bounding box center [310, 192] width 9 height 10
type textarea "**********"
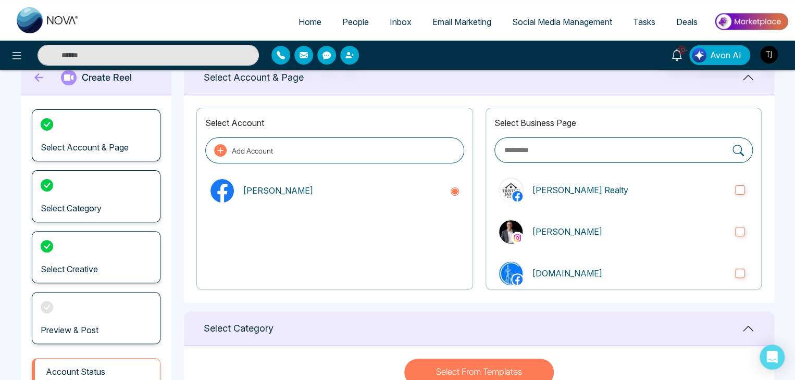
scroll to position [0, 0]
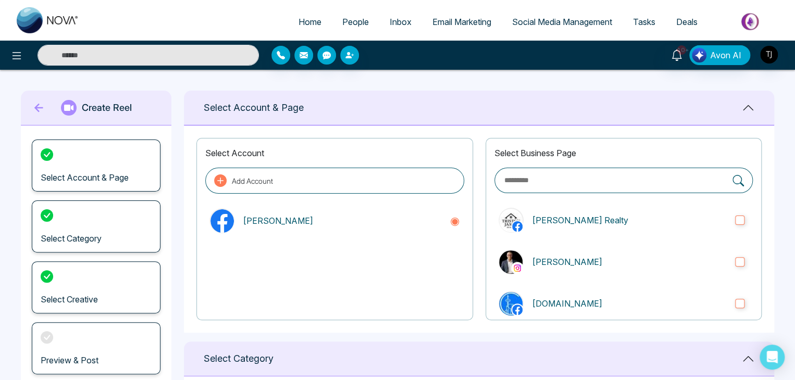
click at [528, 24] on span "Social Media Management" at bounding box center [562, 22] width 100 height 10
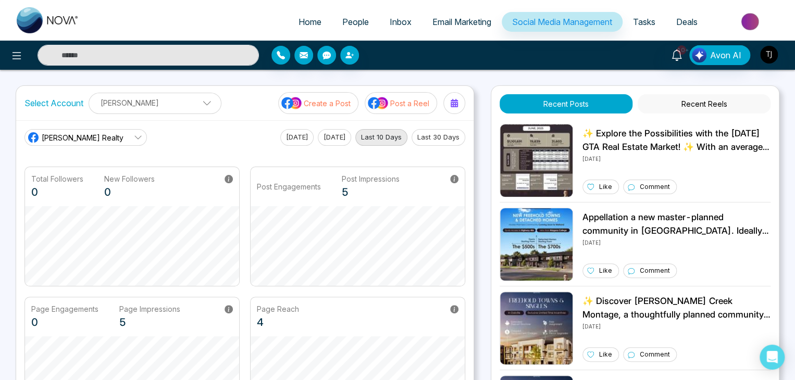
click at [409, 98] on p "Post a Reel" at bounding box center [409, 103] width 39 height 11
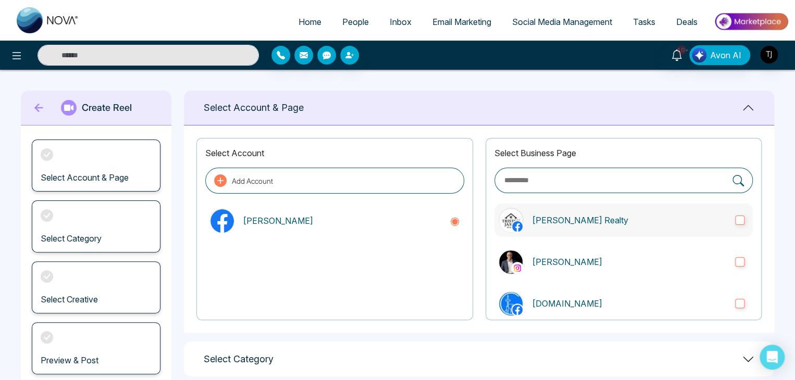
click at [727, 226] on label "Triston James Realty" at bounding box center [623, 220] width 258 height 33
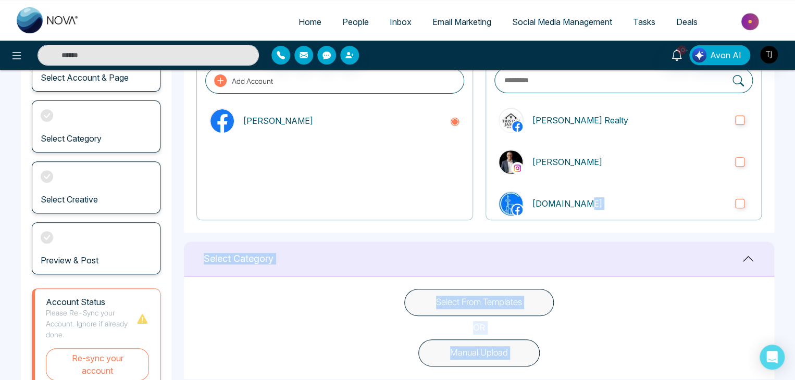
scroll to position [150, 0]
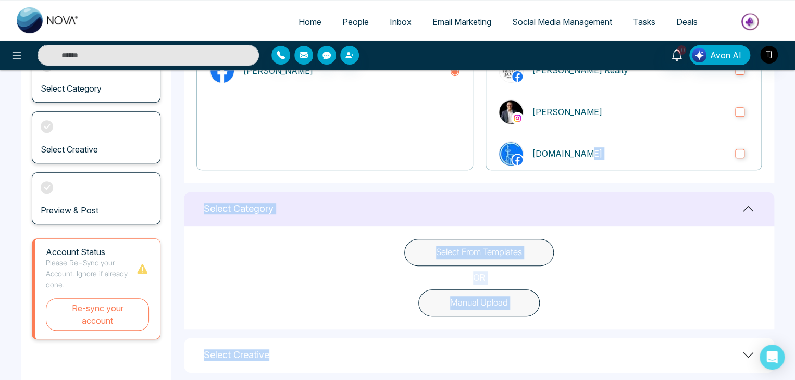
click at [795, 230] on html "Home People Inbox Email Marketing Social Media Management Tasks Deals 10+ Avon …" at bounding box center [397, 40] width 795 height 380
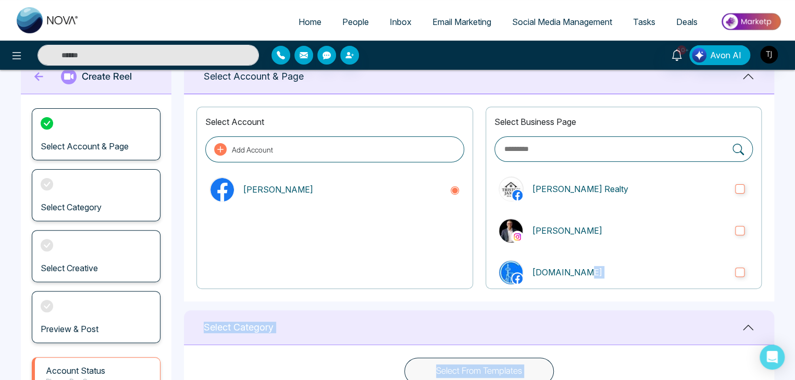
scroll to position [0, 0]
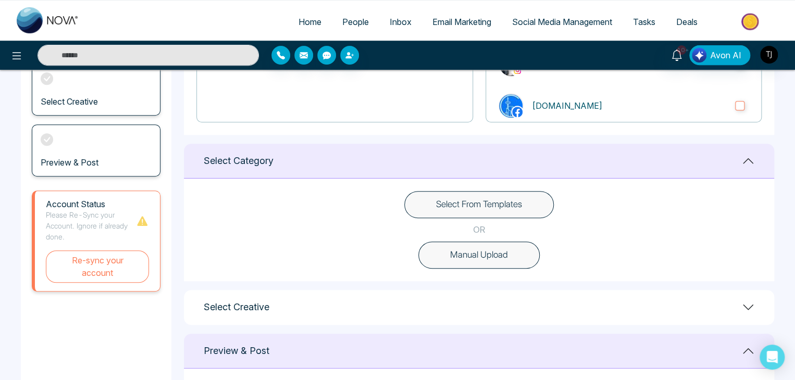
scroll to position [220, 0]
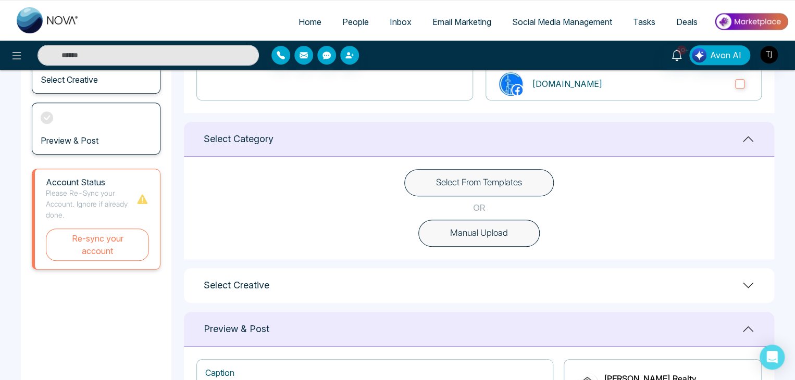
click at [544, 185] on button "Select From Templates" at bounding box center [479, 182] width 150 height 27
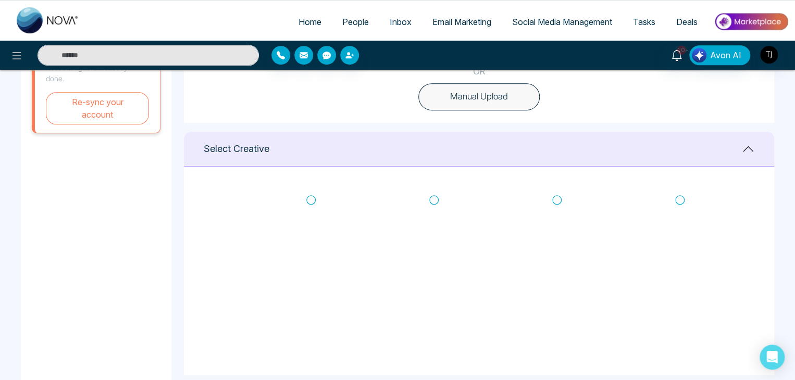
scroll to position [324, 0]
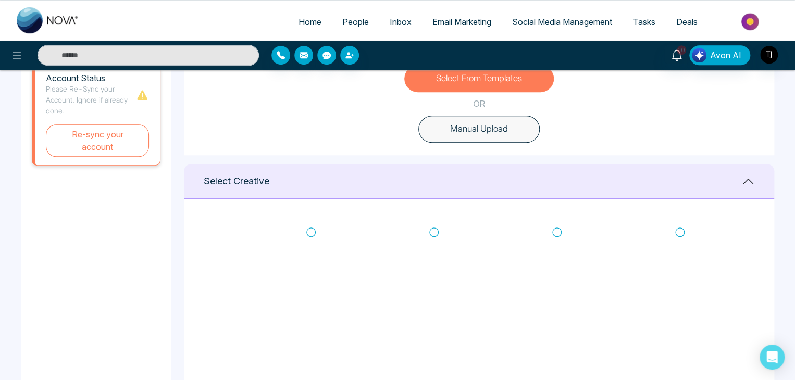
click at [310, 233] on icon at bounding box center [310, 232] width 9 height 10
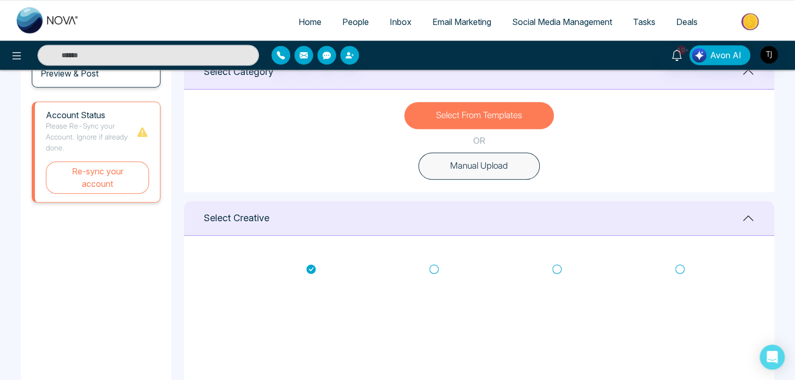
type textarea "**********"
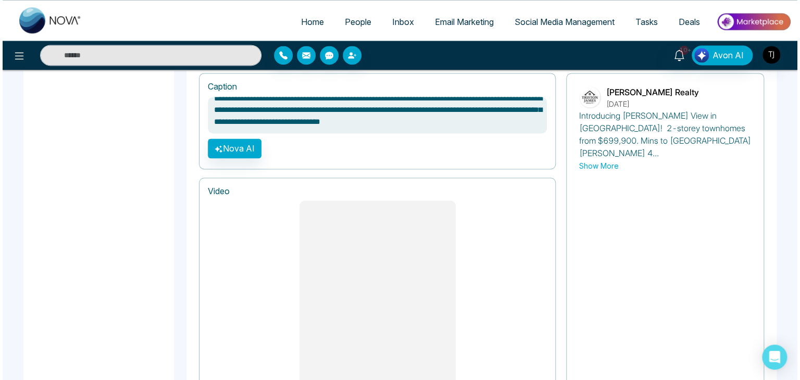
scroll to position [878, 0]
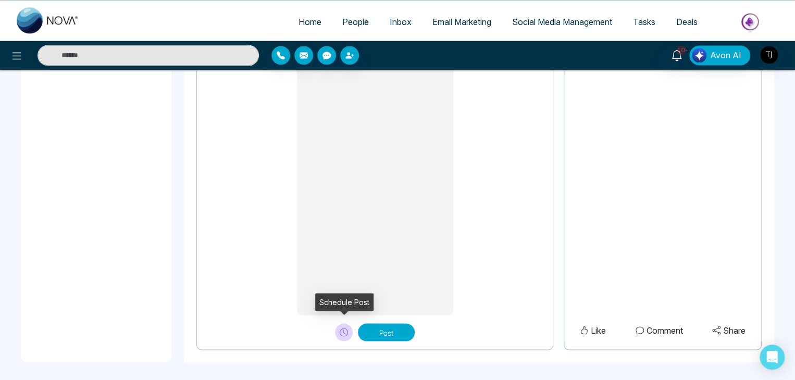
click at [342, 328] on icon at bounding box center [344, 332] width 8 height 8
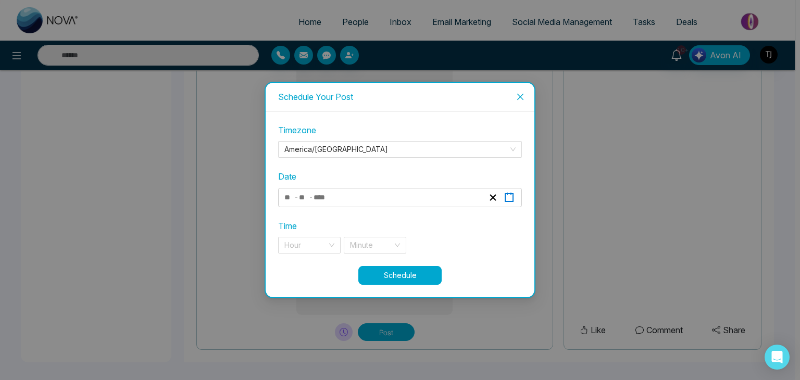
click at [507, 200] on icon "button" at bounding box center [509, 198] width 10 height 10
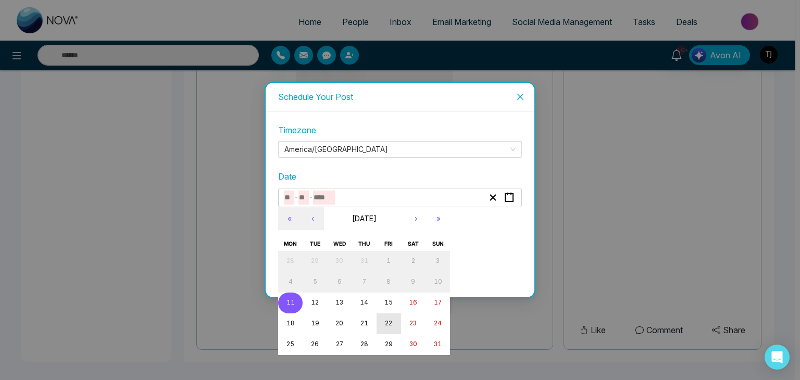
click at [390, 326] on abbr "22" at bounding box center [388, 323] width 7 height 7
type input "*"
type input "**"
type input "****"
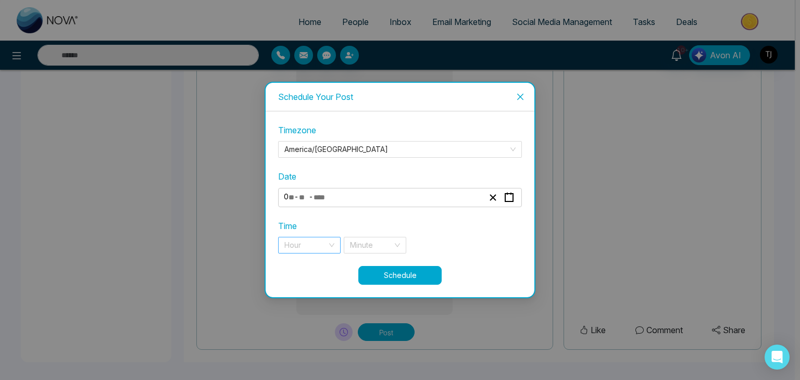
click at [327, 246] on div "Hour" at bounding box center [309, 245] width 63 height 17
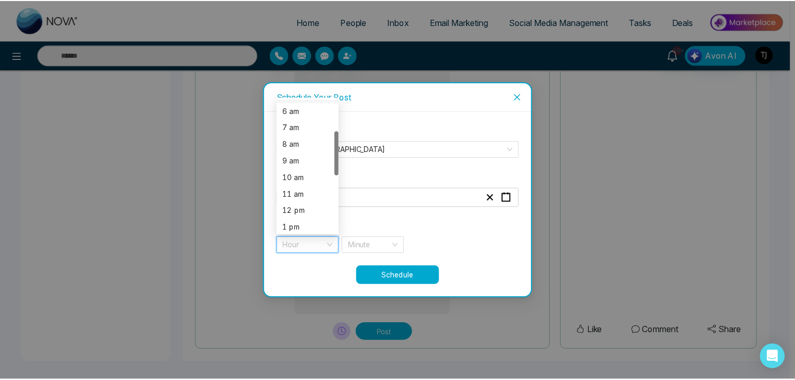
scroll to position [100, 0]
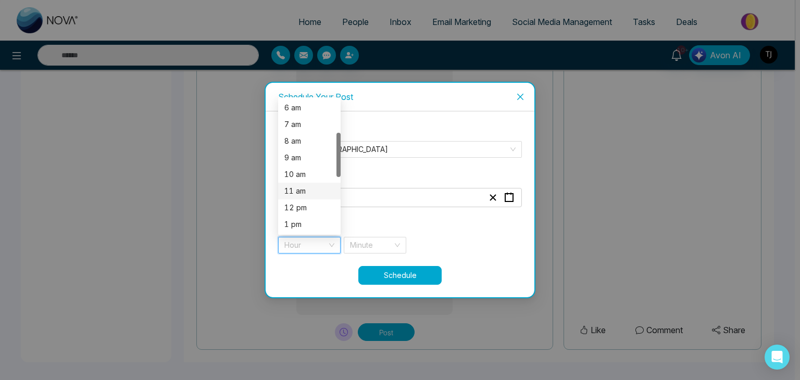
click at [308, 184] on div "11 am" at bounding box center [309, 191] width 63 height 17
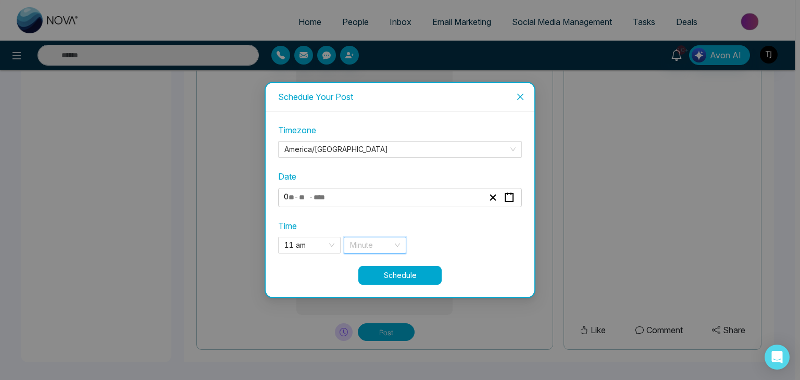
click at [375, 239] on input "search" at bounding box center [371, 246] width 43 height 16
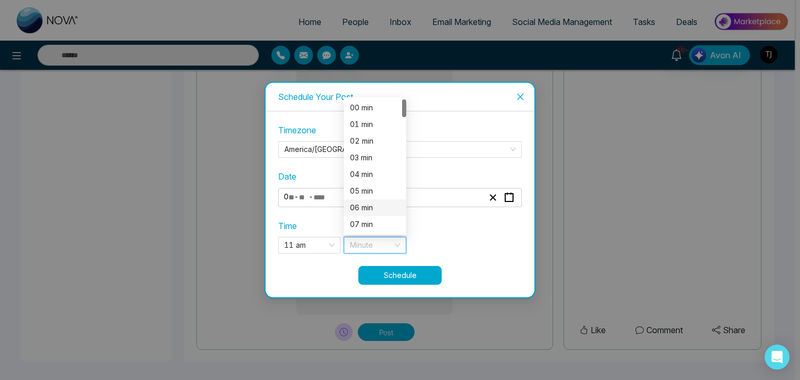
click at [377, 211] on div "06 min" at bounding box center [375, 207] width 50 height 11
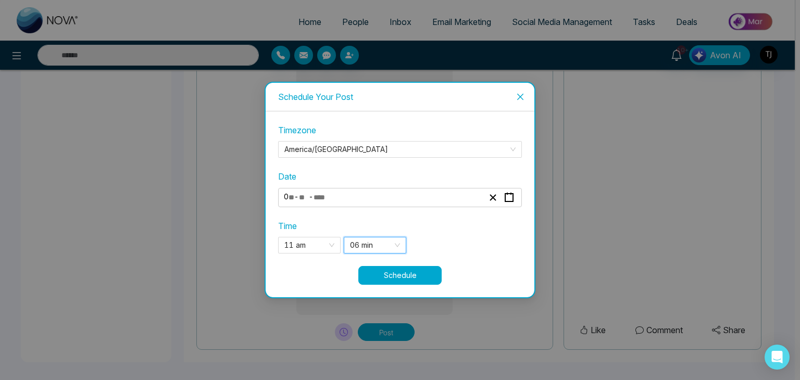
click at [394, 242] on span "06 min" at bounding box center [375, 246] width 50 height 16
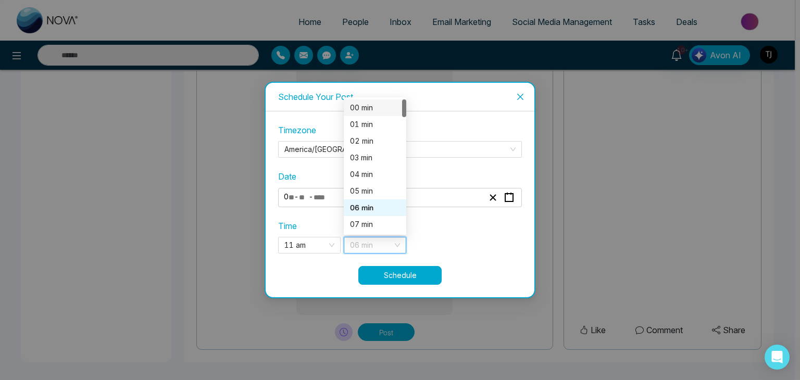
click at [381, 105] on div "00 min" at bounding box center [375, 107] width 50 height 11
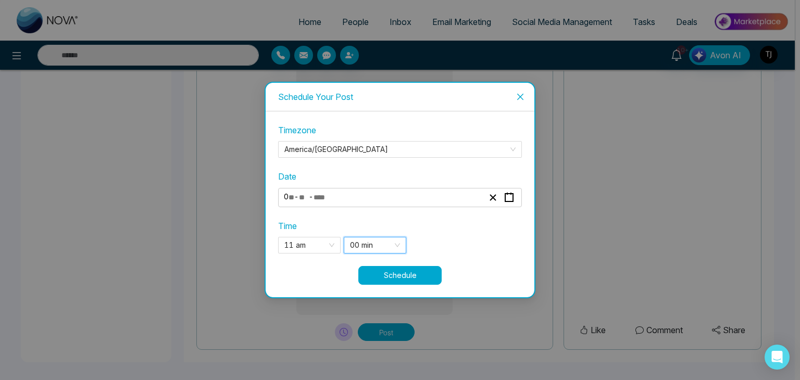
click at [451, 232] on div "Time 11 am 10 11 12 5 am 6 am 7 am 8 am 9 am 10 am 11 am 12 pm 1 pm 2 pm 3 pm 0…" at bounding box center [400, 237] width 244 height 34
click at [523, 88] on span "Close" at bounding box center [520, 97] width 28 height 28
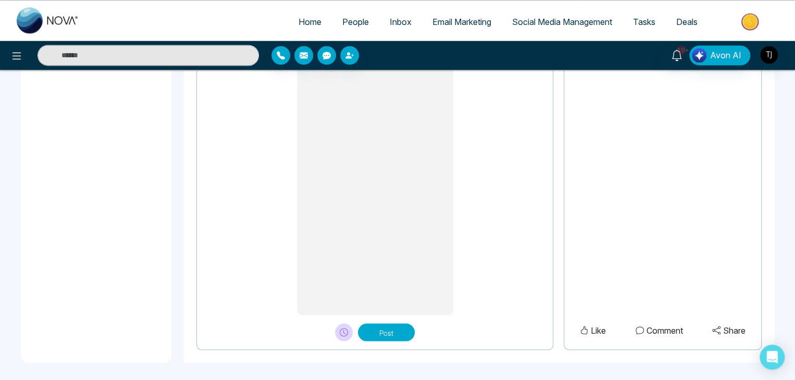
click at [304, 15] on link "Home" at bounding box center [310, 22] width 44 height 20
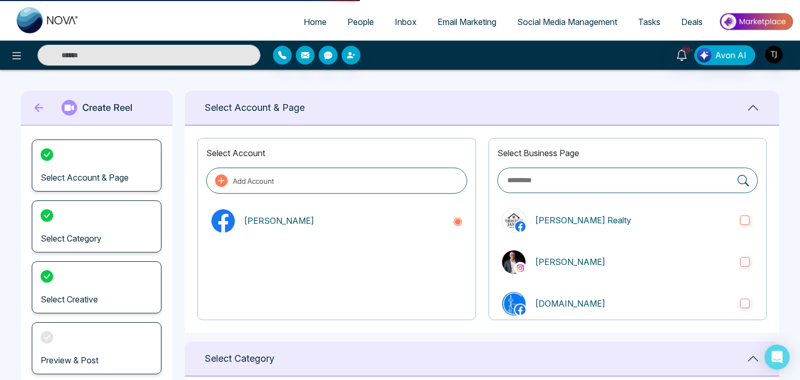
select select "*"
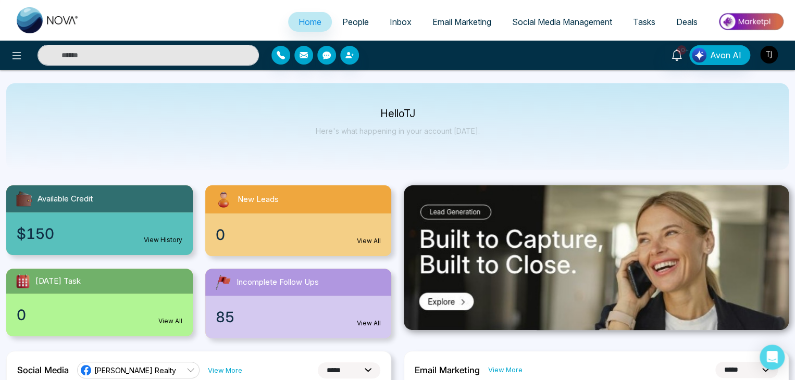
click at [773, 63] on button "button" at bounding box center [769, 54] width 19 height 19
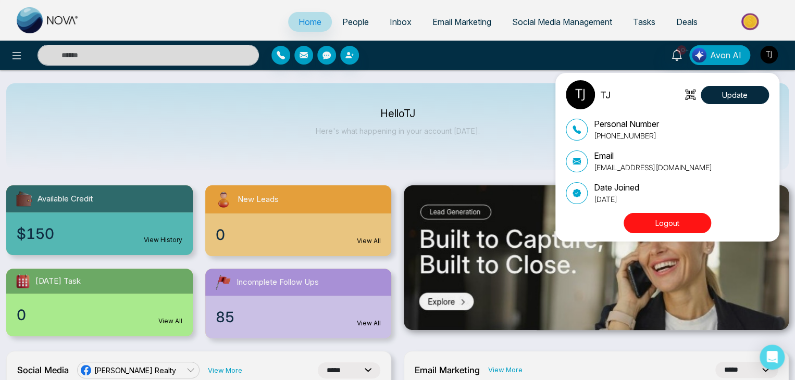
click at [680, 226] on button "Logout" at bounding box center [668, 223] width 88 height 20
